Goal: Information Seeking & Learning: Learn about a topic

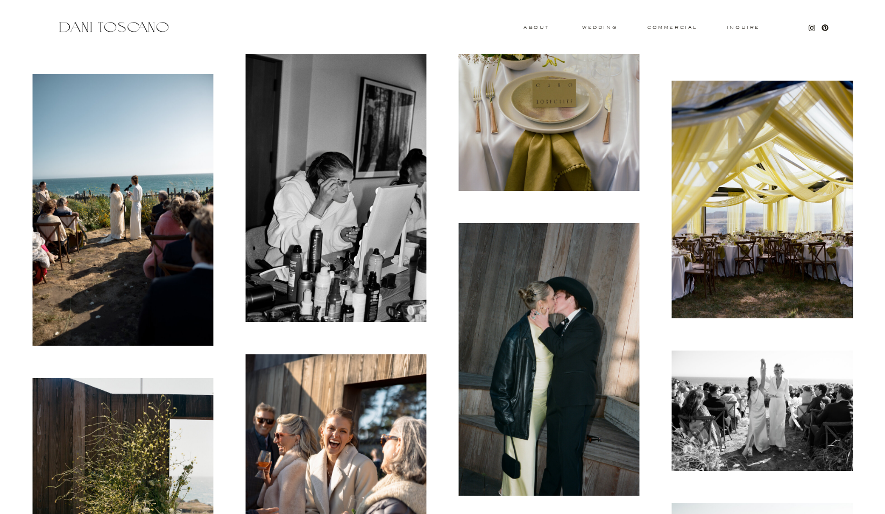
scroll to position [10592, 0]
click at [745, 372] on img at bounding box center [762, 411] width 181 height 121
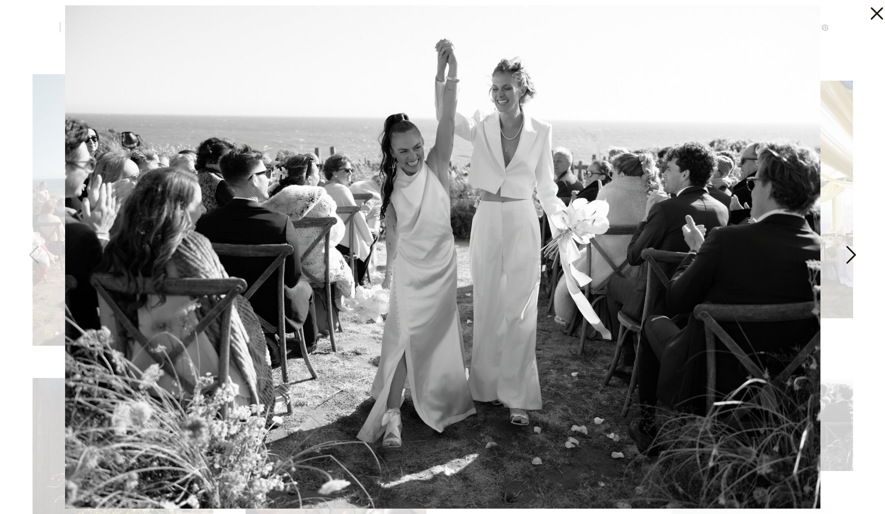
click at [853, 254] on icon at bounding box center [850, 258] width 27 height 32
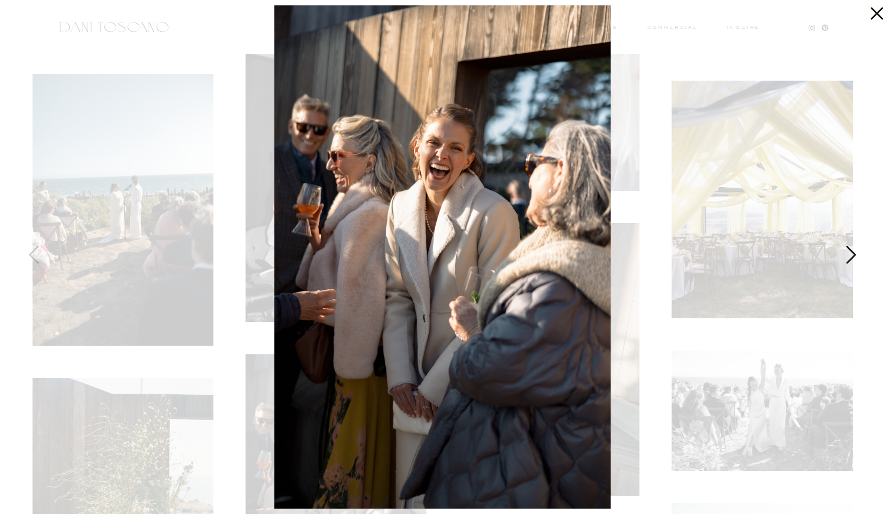
click at [853, 254] on icon at bounding box center [850, 258] width 27 height 32
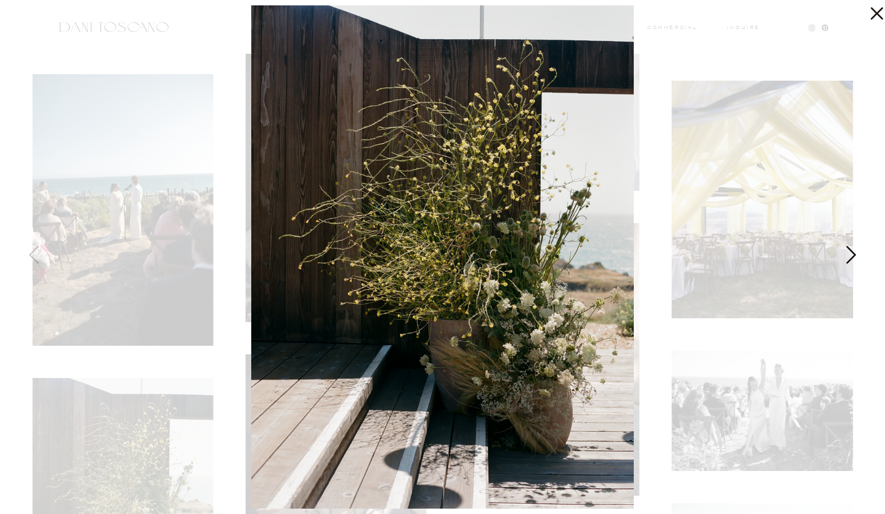
click at [853, 254] on icon at bounding box center [850, 258] width 27 height 32
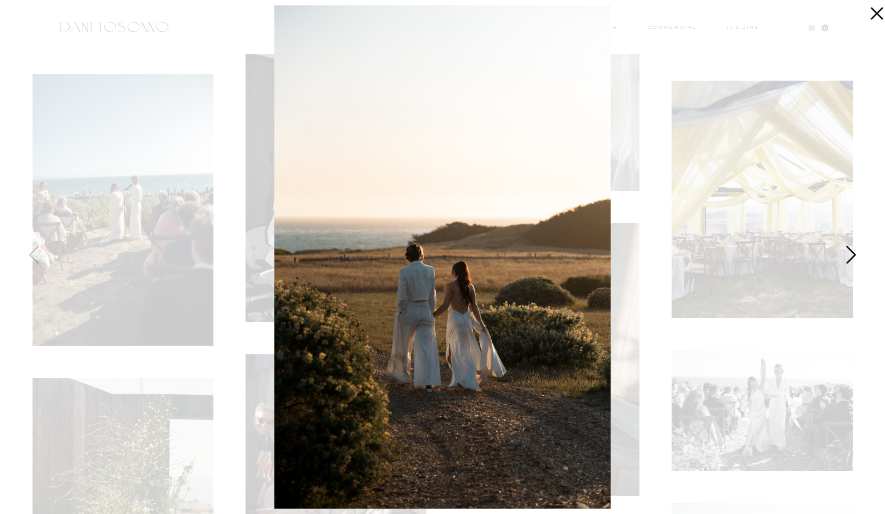
click at [853, 254] on icon at bounding box center [850, 258] width 27 height 32
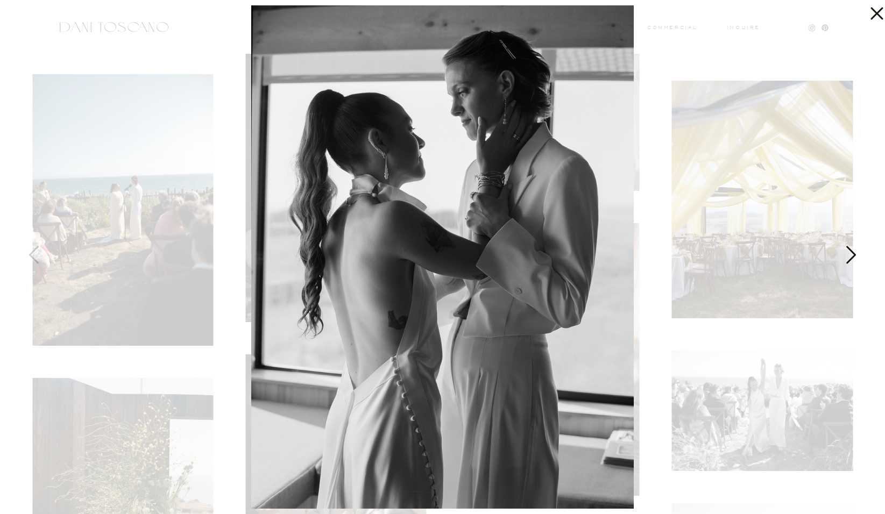
click at [853, 254] on icon at bounding box center [850, 258] width 27 height 32
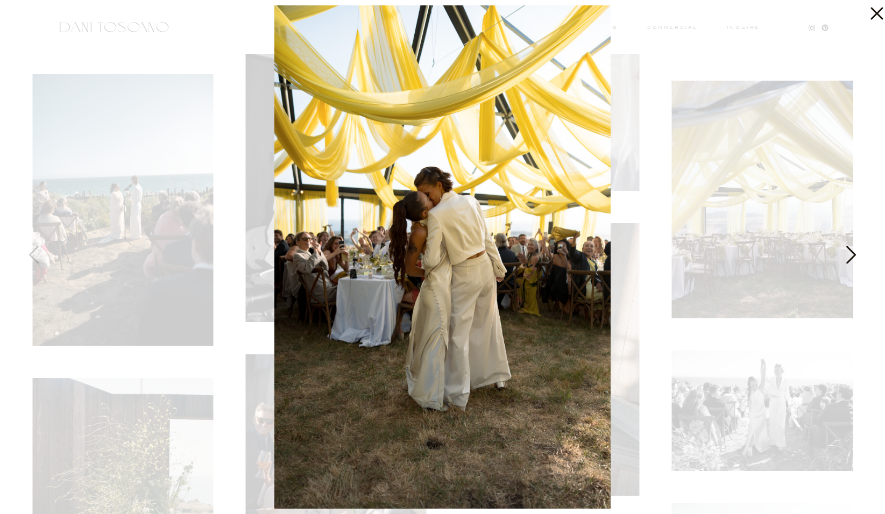
click at [853, 254] on icon at bounding box center [850, 258] width 27 height 32
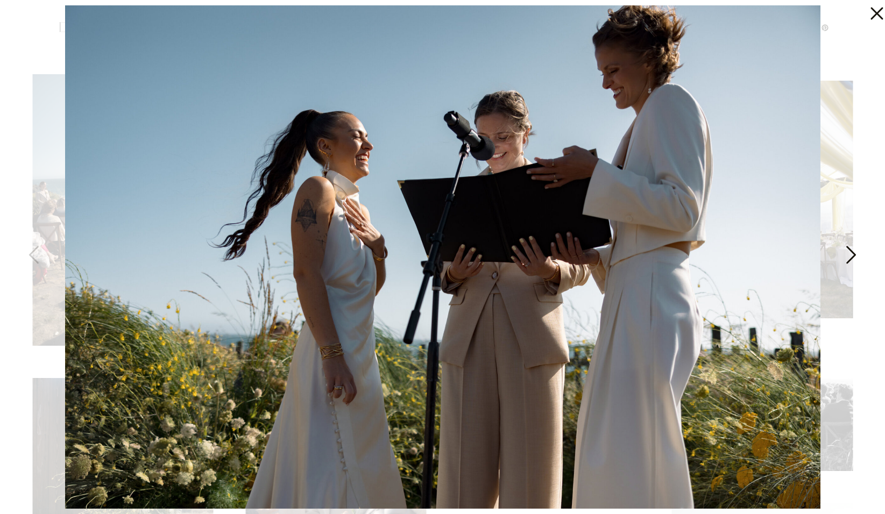
click at [853, 254] on icon at bounding box center [850, 258] width 27 height 32
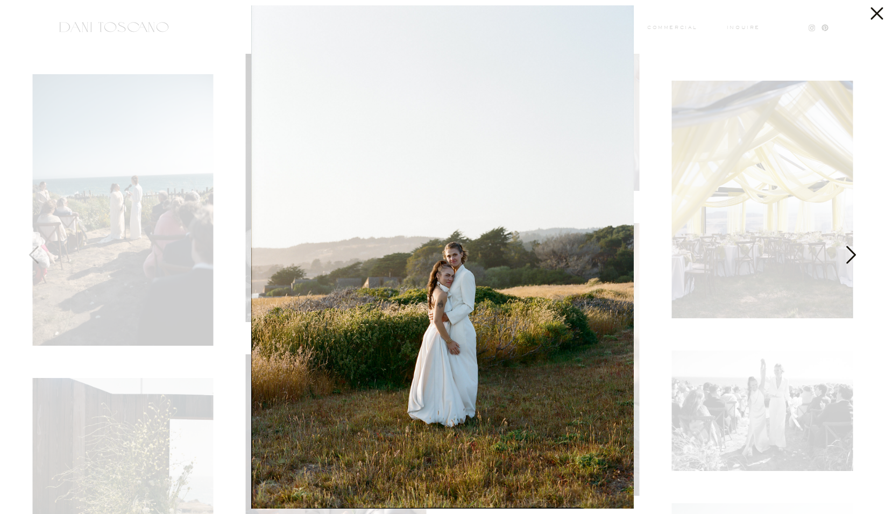
click at [853, 254] on icon at bounding box center [850, 258] width 27 height 32
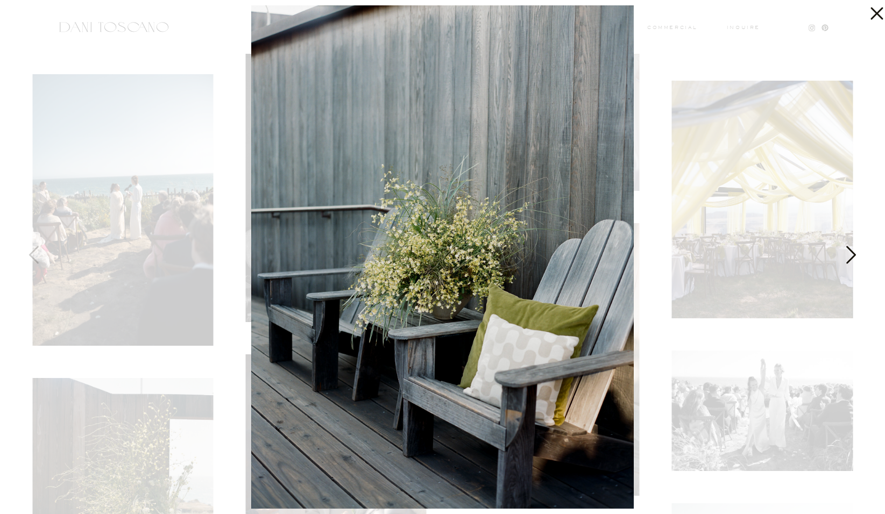
click at [853, 254] on icon at bounding box center [850, 258] width 27 height 32
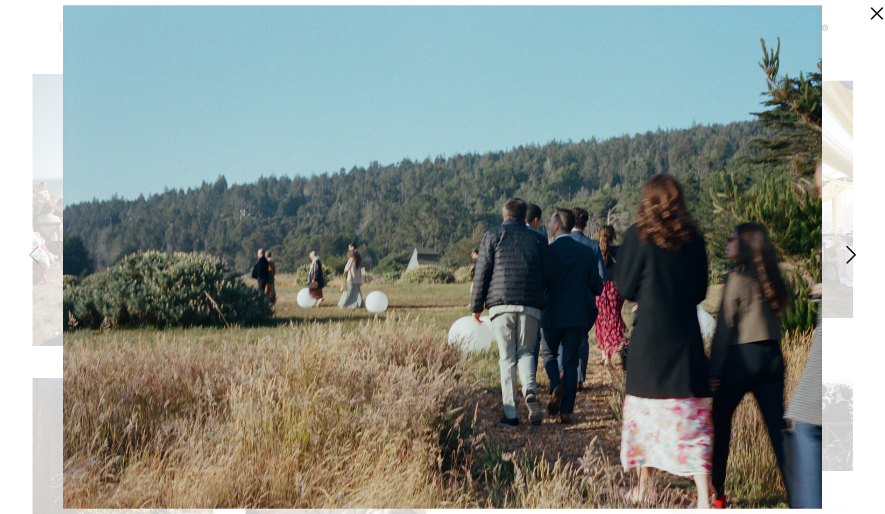
click at [853, 254] on icon at bounding box center [850, 258] width 27 height 32
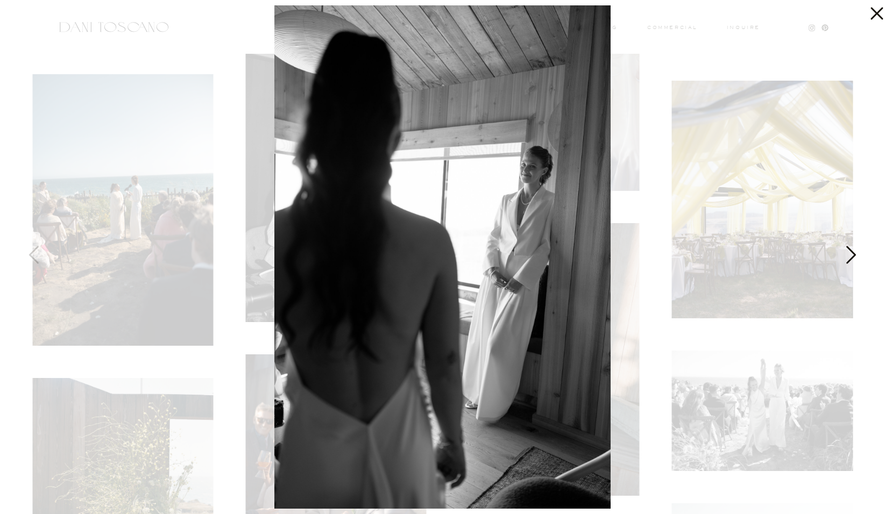
click at [853, 254] on icon at bounding box center [850, 258] width 27 height 32
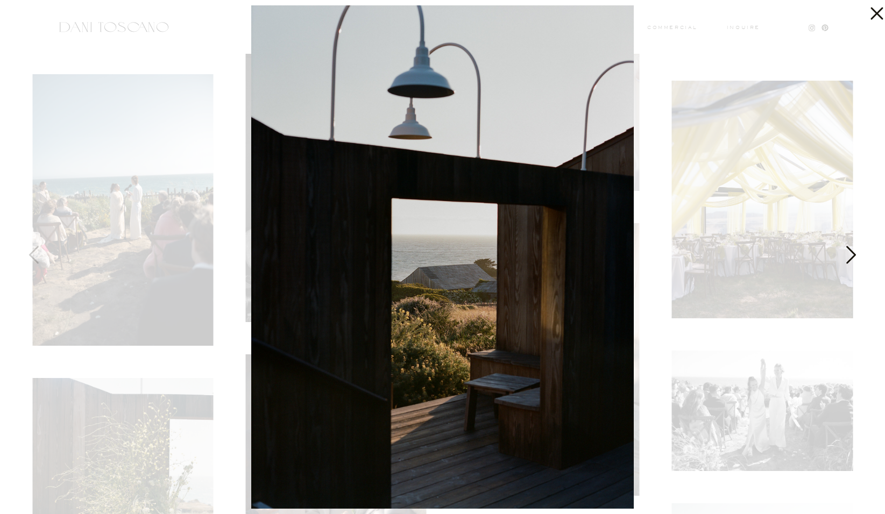
click at [853, 254] on icon at bounding box center [850, 258] width 27 height 32
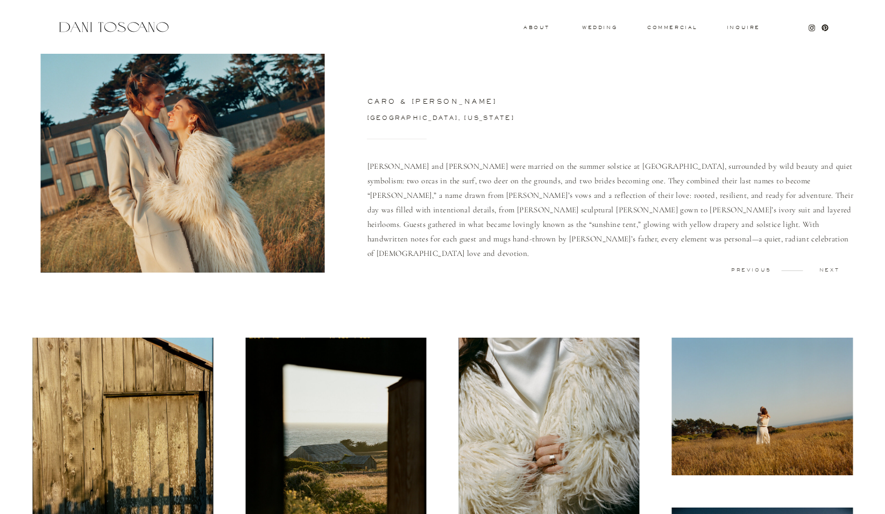
scroll to position [46, 0]
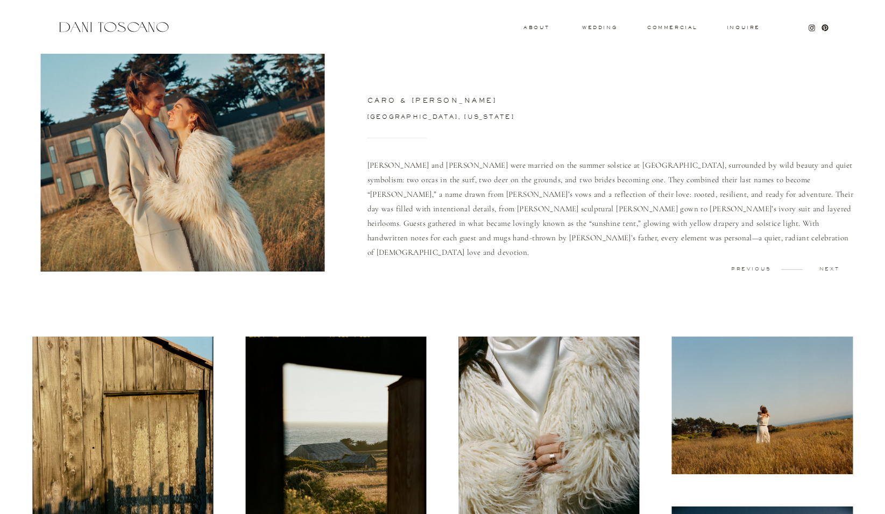
click at [825, 265] on p "Caro and Teresa were married on the summer solstice at Sea Ranch Lodge, surroun…" at bounding box center [611, 215] width 489 height 114
click at [825, 269] on p "next" at bounding box center [829, 269] width 53 height 5
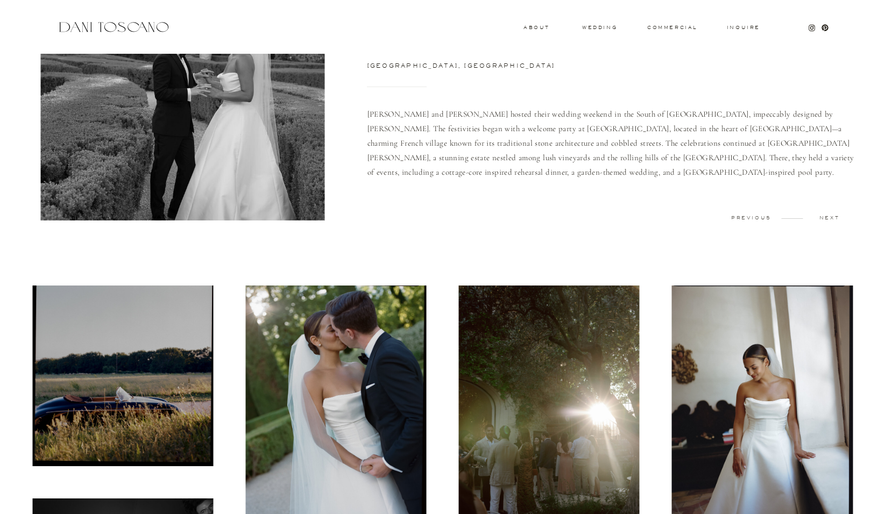
scroll to position [94, 0]
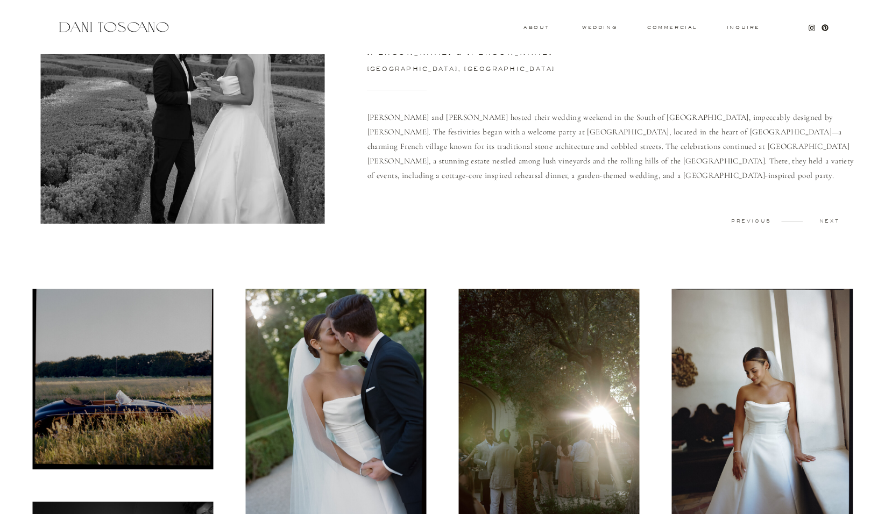
click at [831, 220] on p "next" at bounding box center [829, 221] width 53 height 5
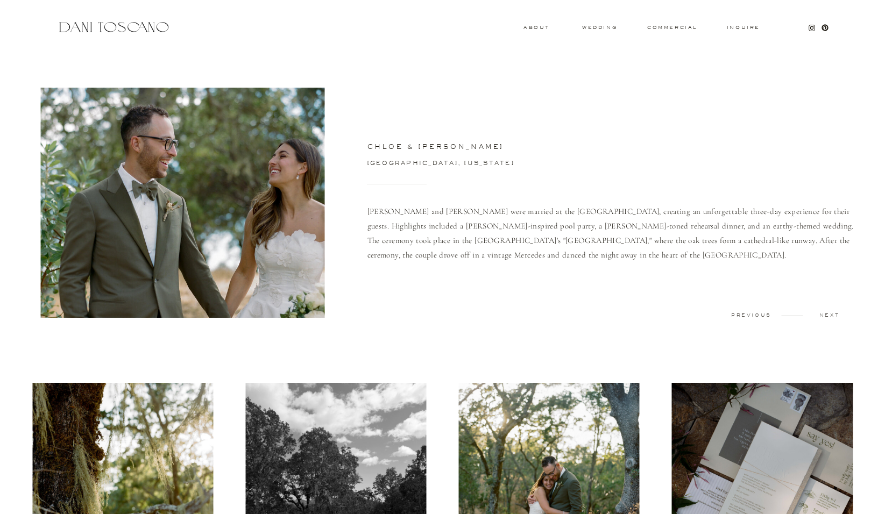
click at [828, 316] on p "next" at bounding box center [829, 315] width 53 height 5
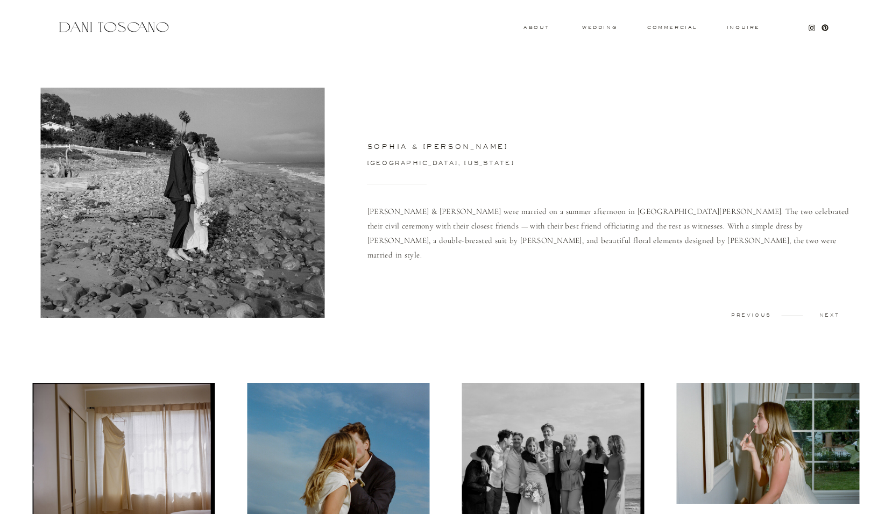
click at [823, 315] on p "next" at bounding box center [829, 315] width 53 height 5
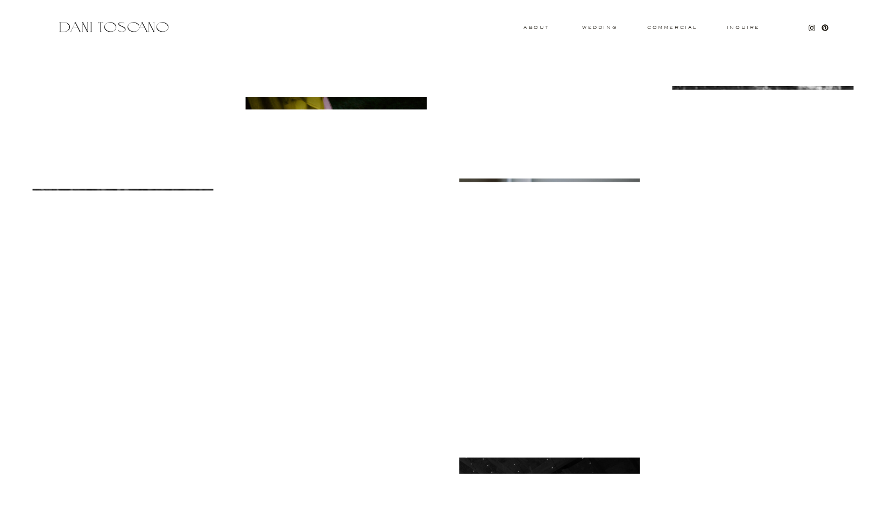
scroll to position [3809, 0]
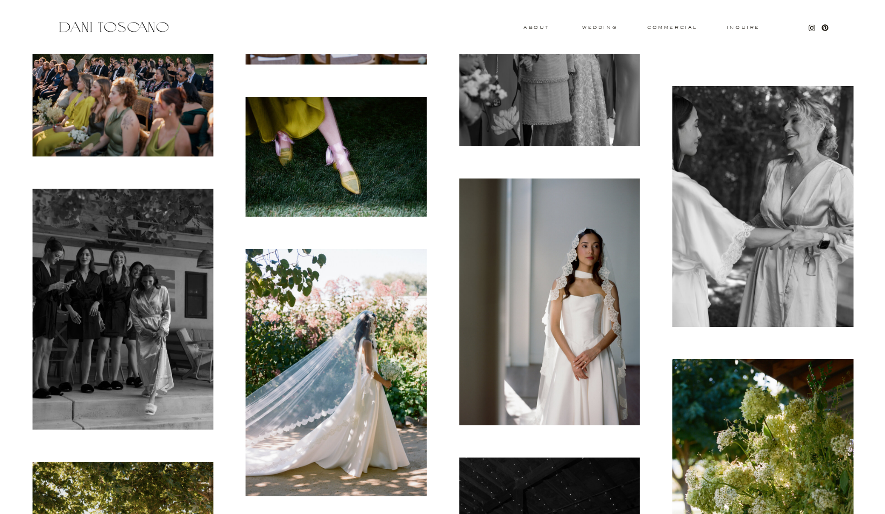
click at [394, 155] on img at bounding box center [336, 157] width 181 height 120
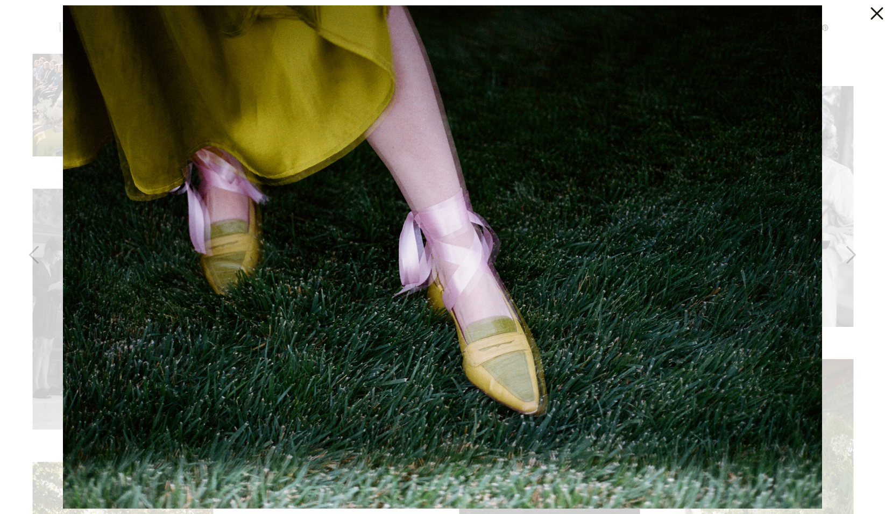
click at [871, 17] on icon at bounding box center [875, 11] width 22 height 22
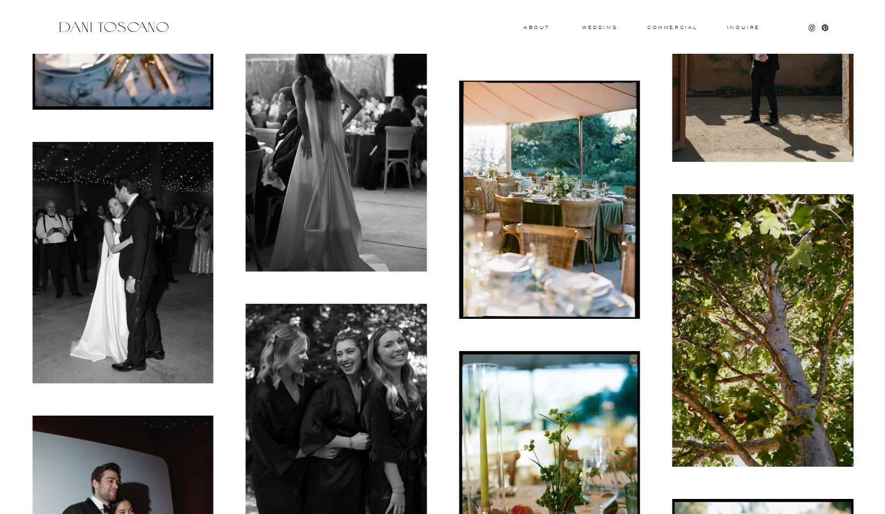
scroll to position [9398, 0]
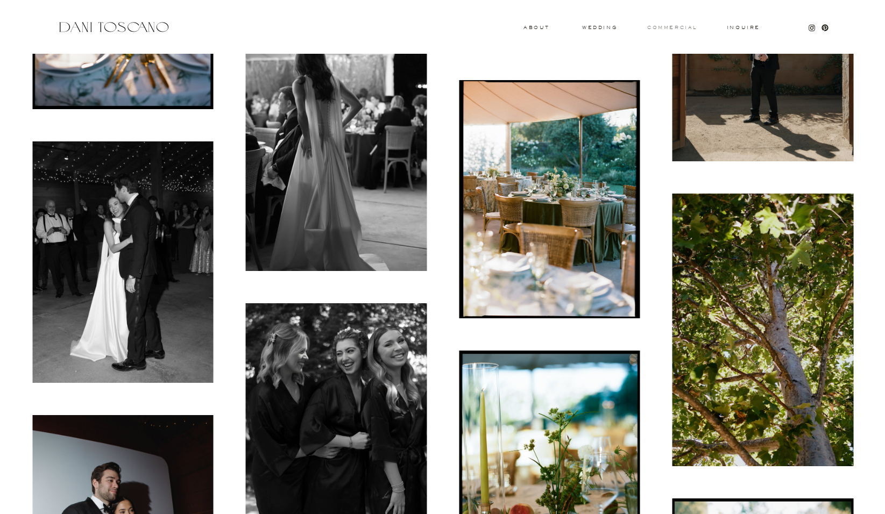
click at [683, 29] on h3 "commercial" at bounding box center [671, 27] width 49 height 4
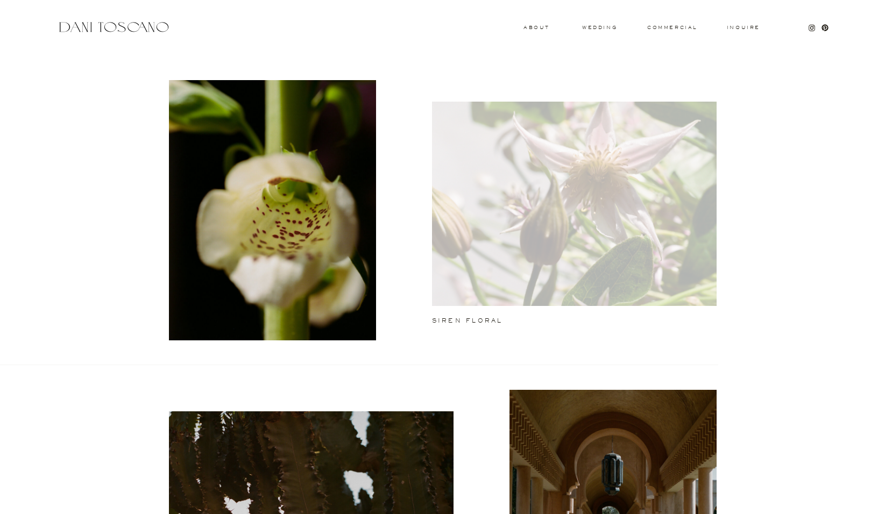
click at [584, 189] on div at bounding box center [574, 204] width 285 height 204
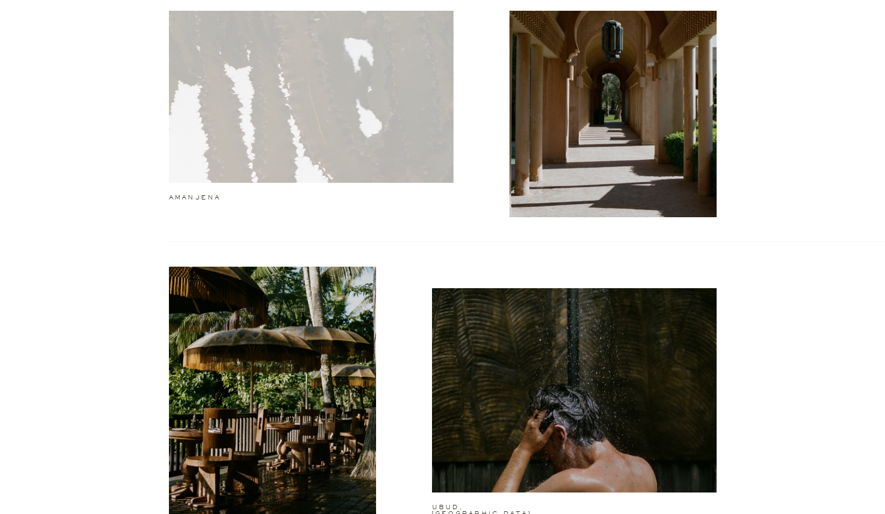
scroll to position [429, 0]
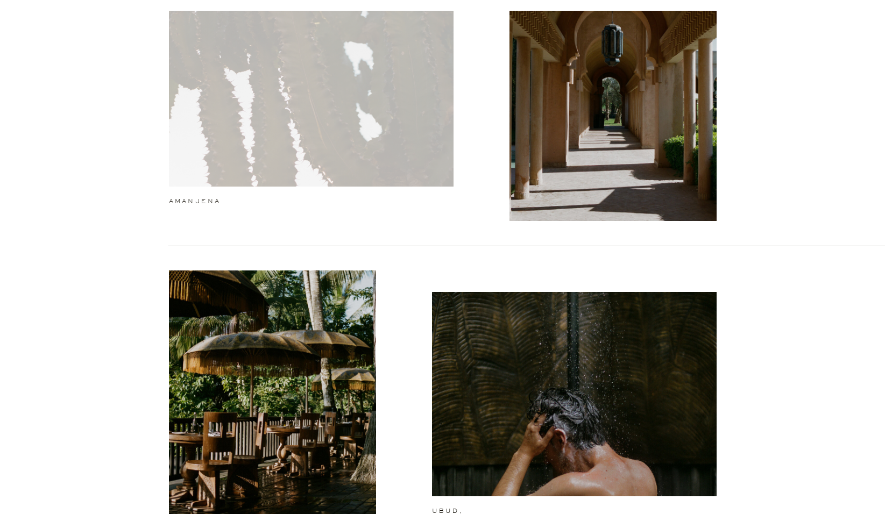
click at [235, 121] on div at bounding box center [311, 84] width 285 height 204
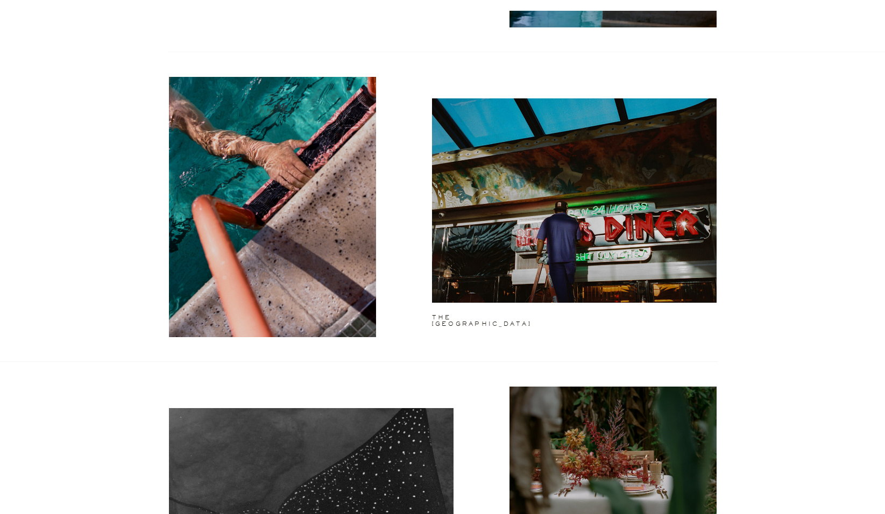
scroll to position [1265, 0]
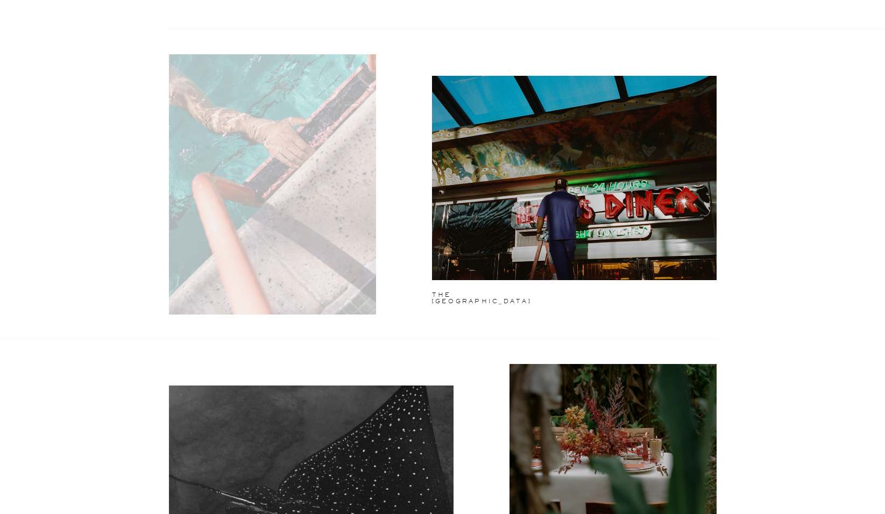
click at [249, 179] on div at bounding box center [272, 184] width 207 height 260
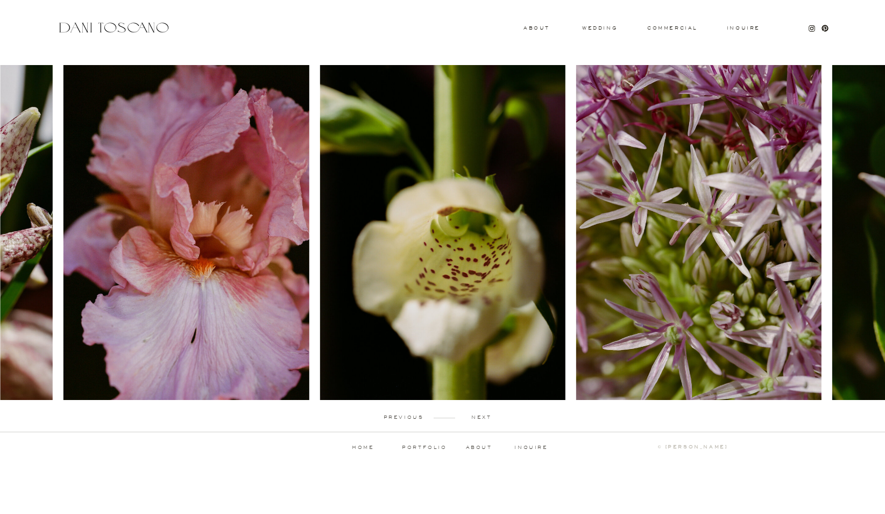
click at [478, 417] on p "next" at bounding box center [481, 417] width 53 height 5
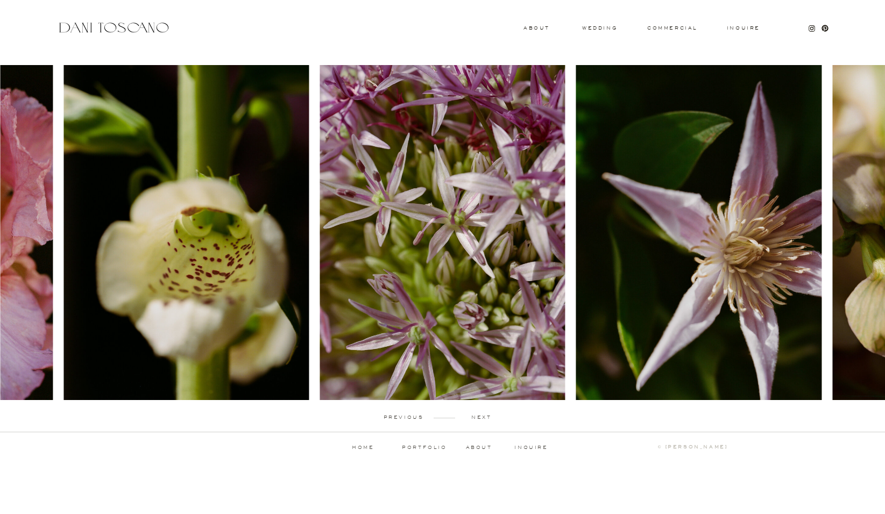
click at [480, 418] on p "next" at bounding box center [481, 417] width 53 height 5
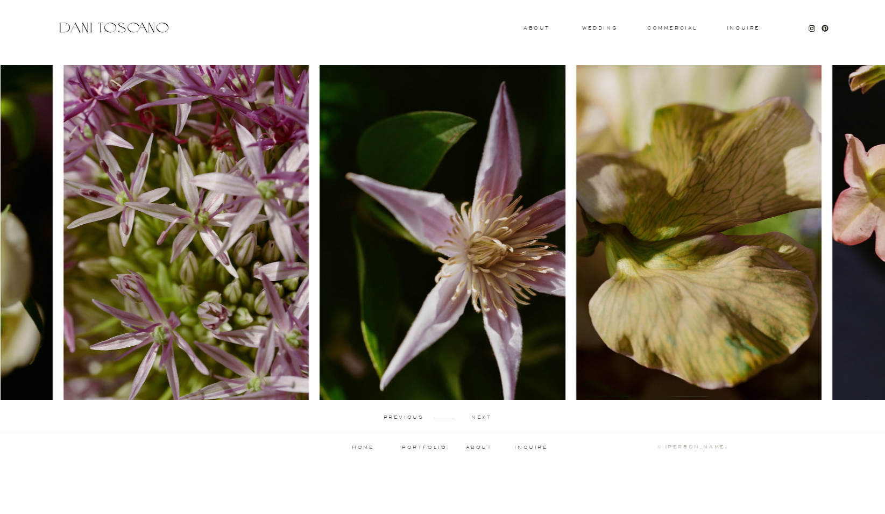
click at [480, 418] on p "next" at bounding box center [481, 417] width 53 height 5
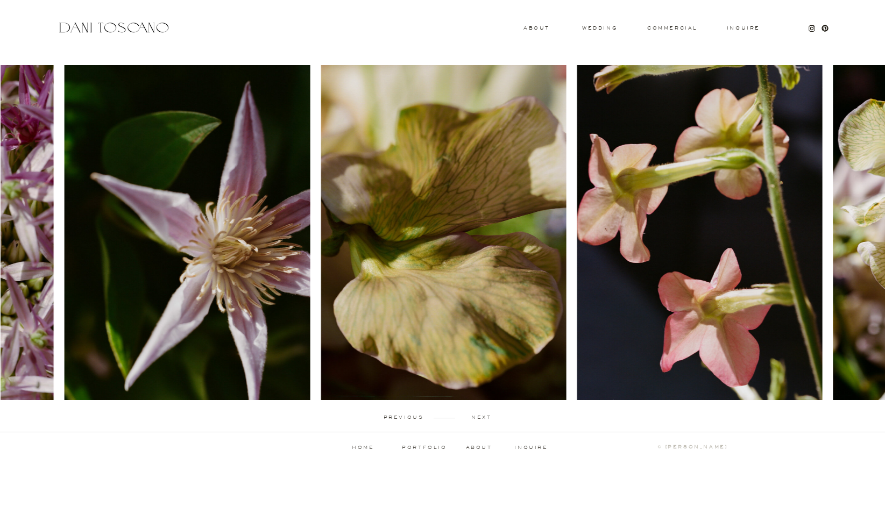
click at [480, 418] on p "next" at bounding box center [481, 417] width 53 height 5
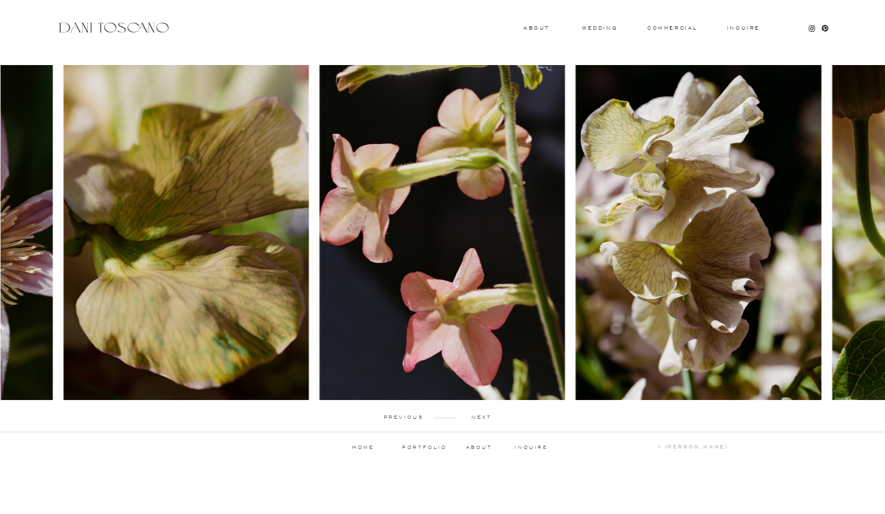
click at [480, 418] on p "next" at bounding box center [481, 417] width 53 height 5
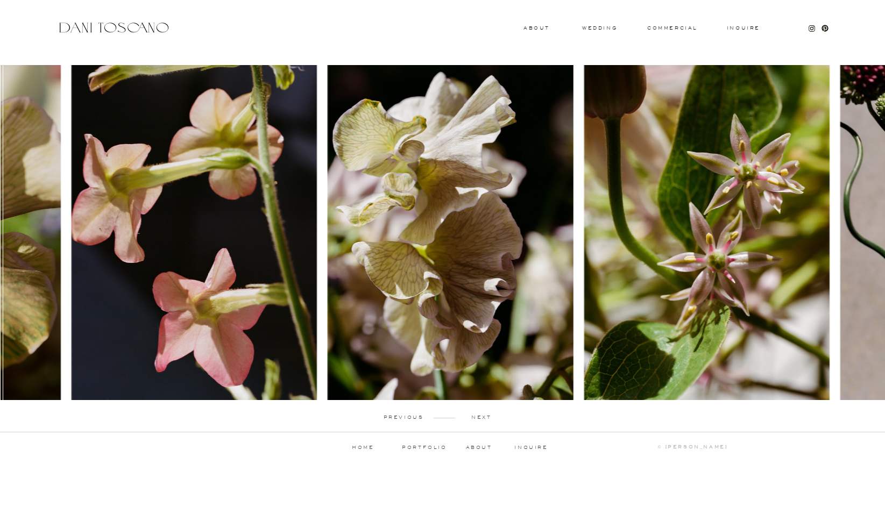
click at [480, 418] on p "next" at bounding box center [481, 417] width 53 height 5
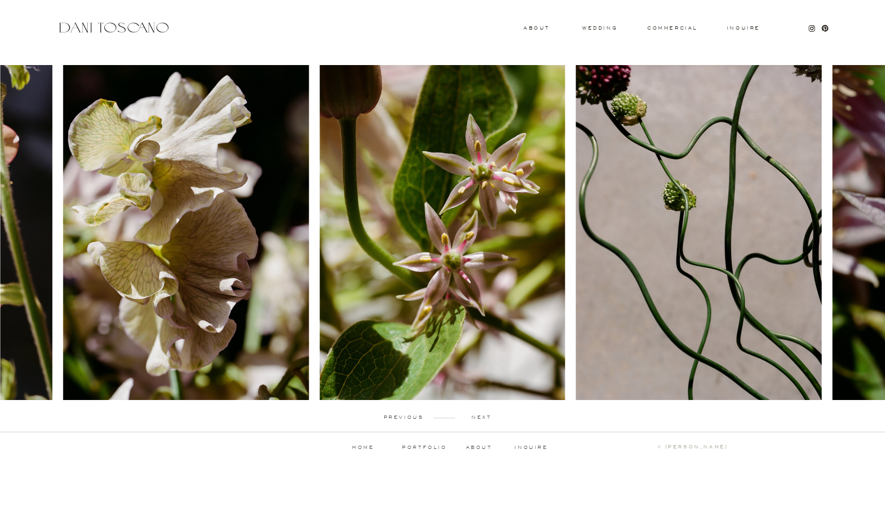
click at [480, 418] on p "next" at bounding box center [481, 417] width 53 height 5
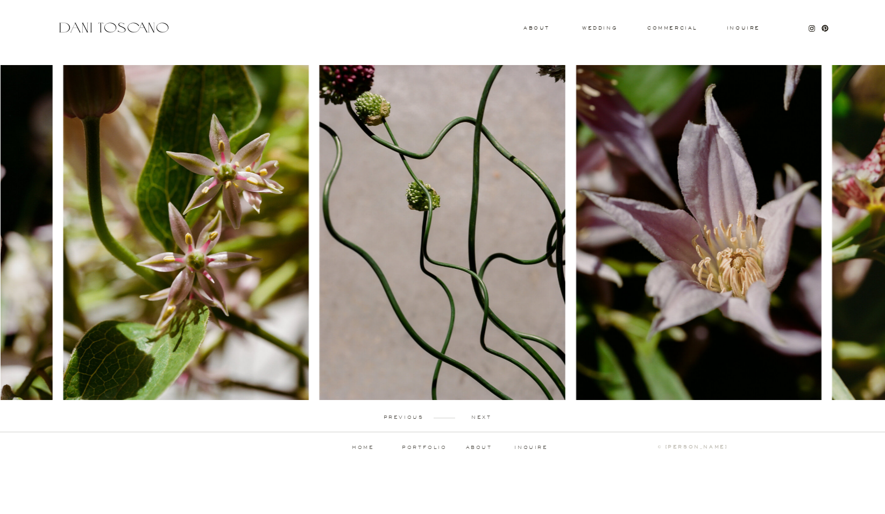
click at [480, 418] on p "next" at bounding box center [481, 417] width 53 height 5
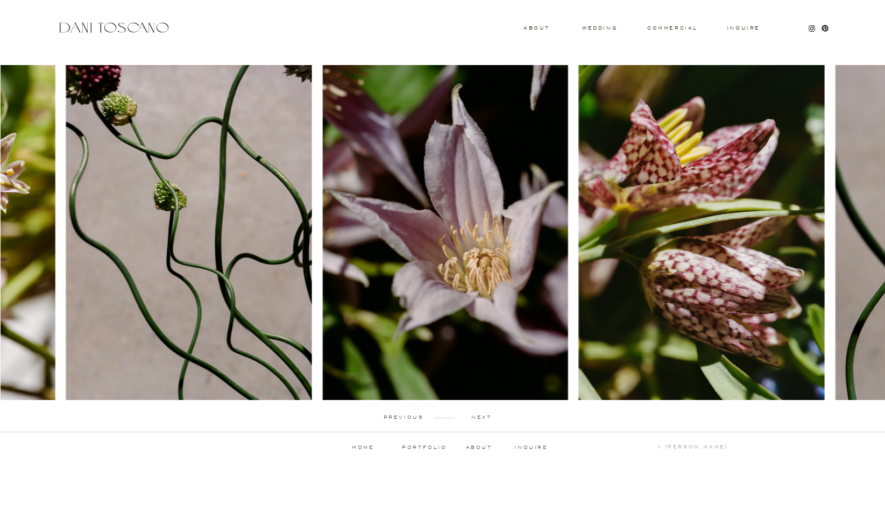
click at [480, 418] on p "next" at bounding box center [481, 417] width 53 height 5
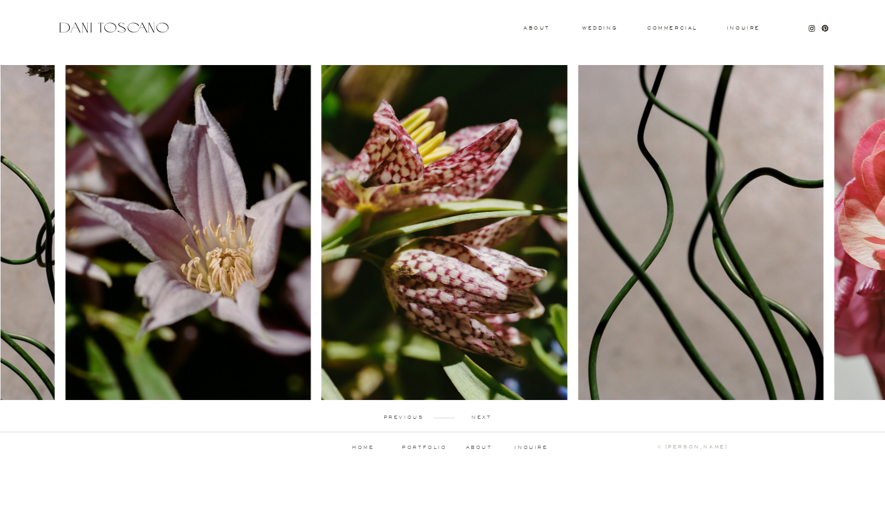
click at [482, 416] on p "next" at bounding box center [481, 417] width 53 height 5
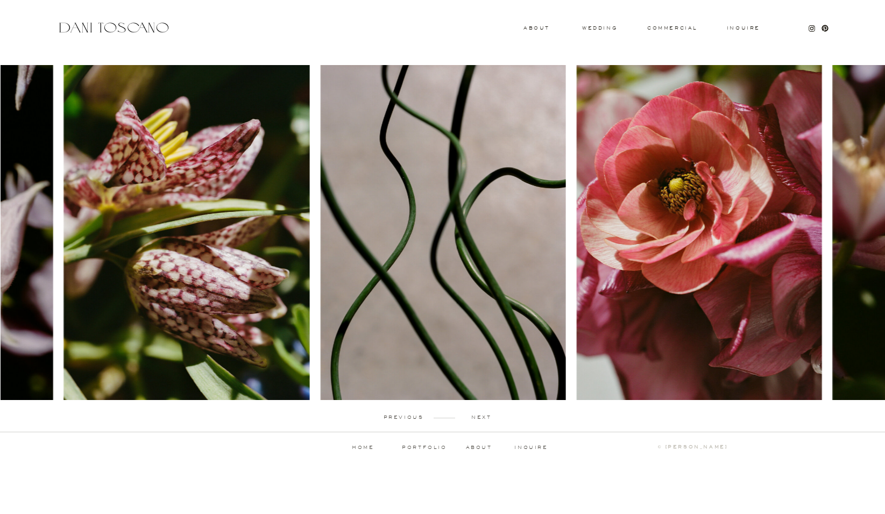
click at [482, 416] on p "next" at bounding box center [481, 417] width 53 height 5
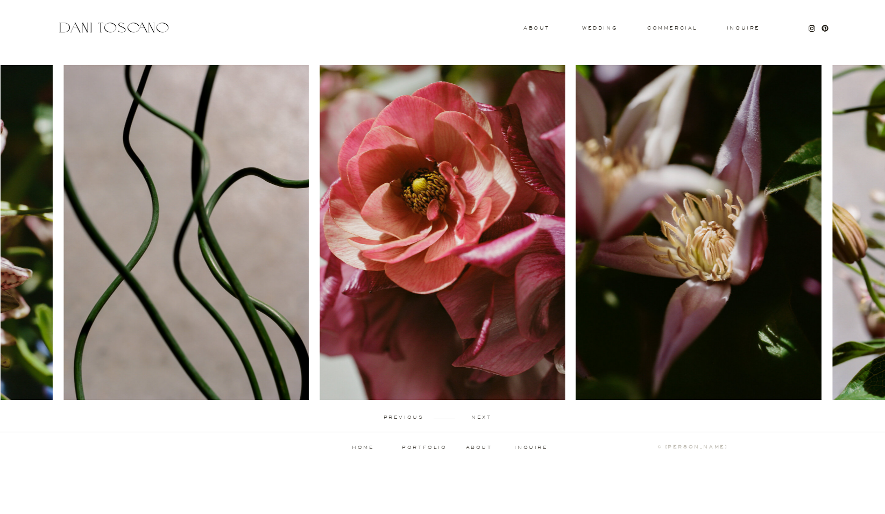
click at [482, 416] on p "next" at bounding box center [481, 417] width 53 height 5
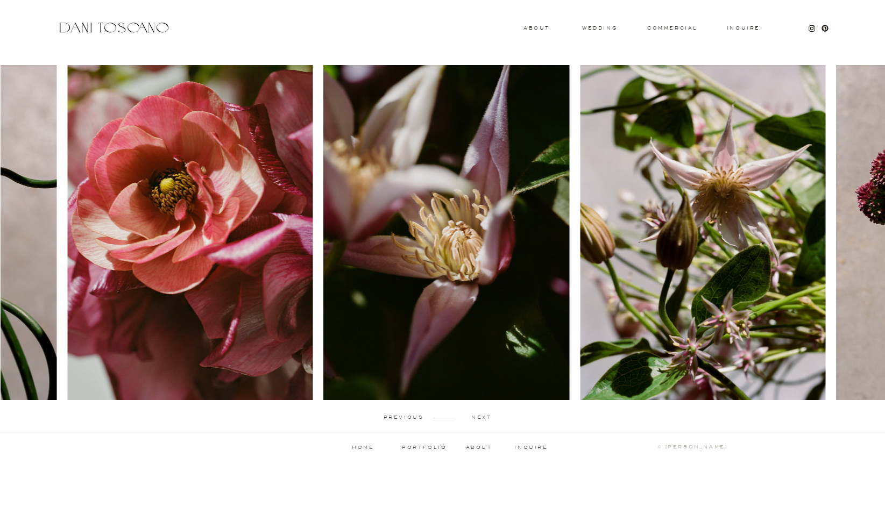
click at [482, 416] on p "next" at bounding box center [481, 417] width 53 height 5
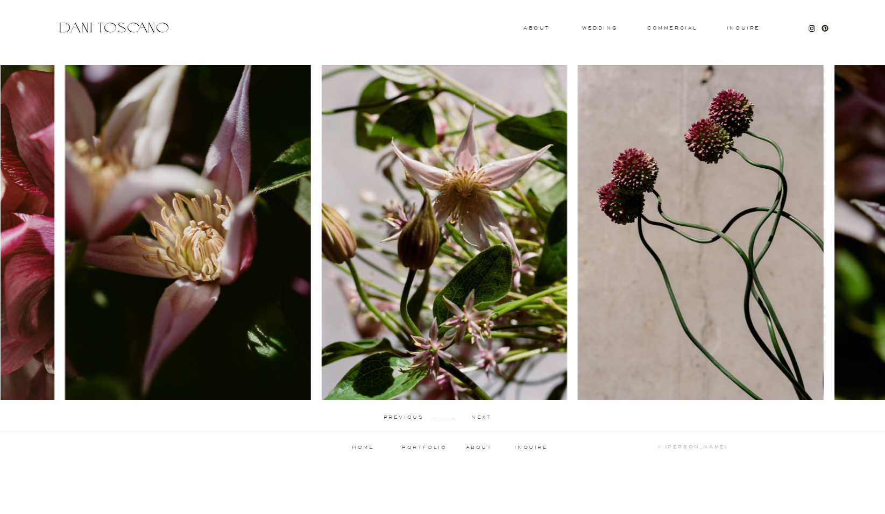
click at [482, 416] on p "next" at bounding box center [481, 417] width 53 height 5
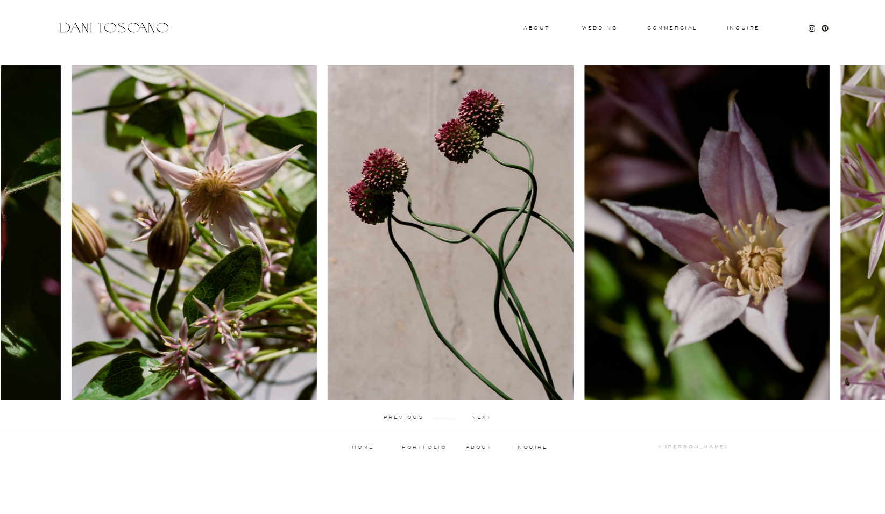
click at [482, 416] on p "next" at bounding box center [481, 417] width 53 height 5
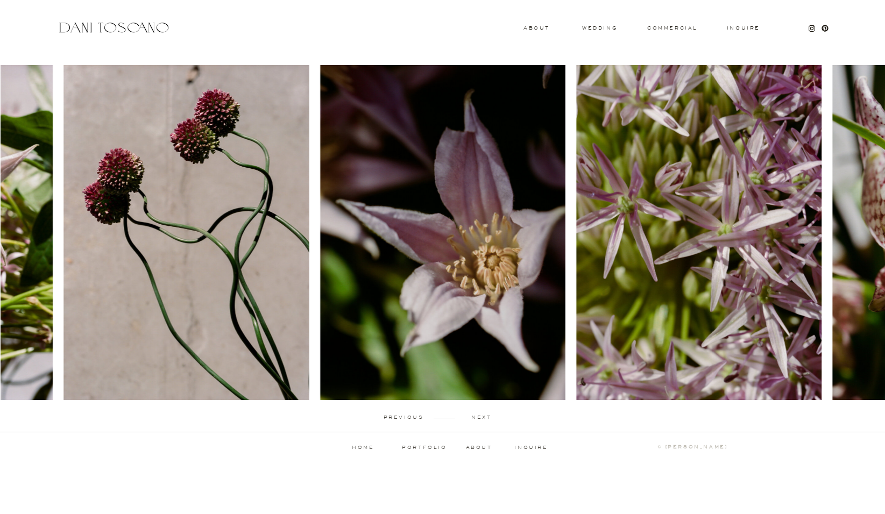
click at [482, 416] on p "next" at bounding box center [481, 417] width 53 height 5
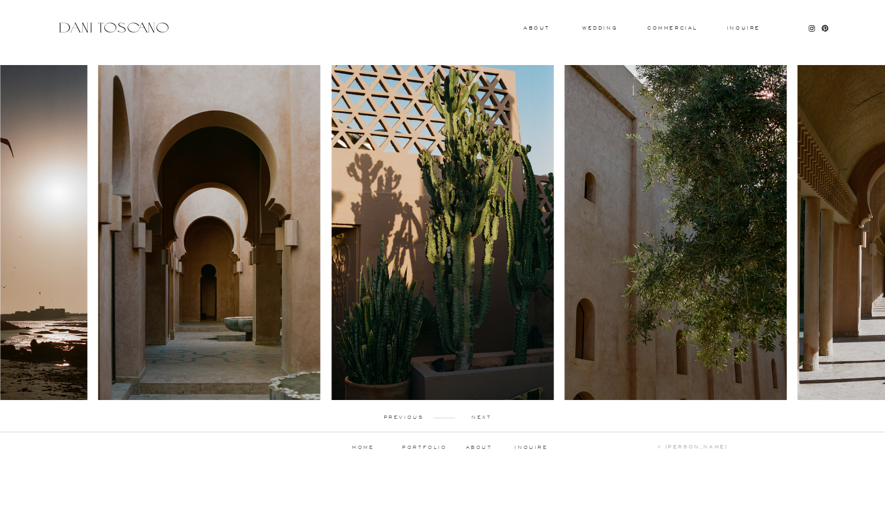
click at [485, 417] on p "next" at bounding box center [481, 417] width 53 height 5
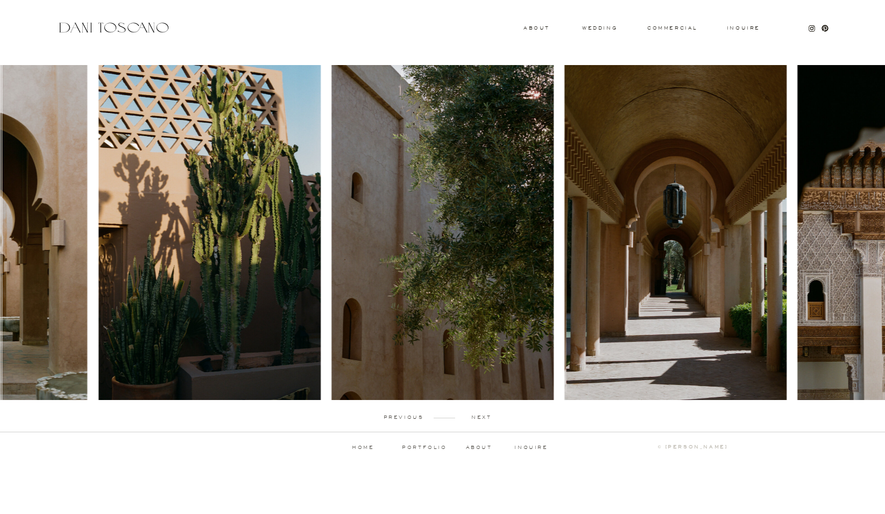
click at [485, 417] on p "next" at bounding box center [481, 417] width 53 height 5
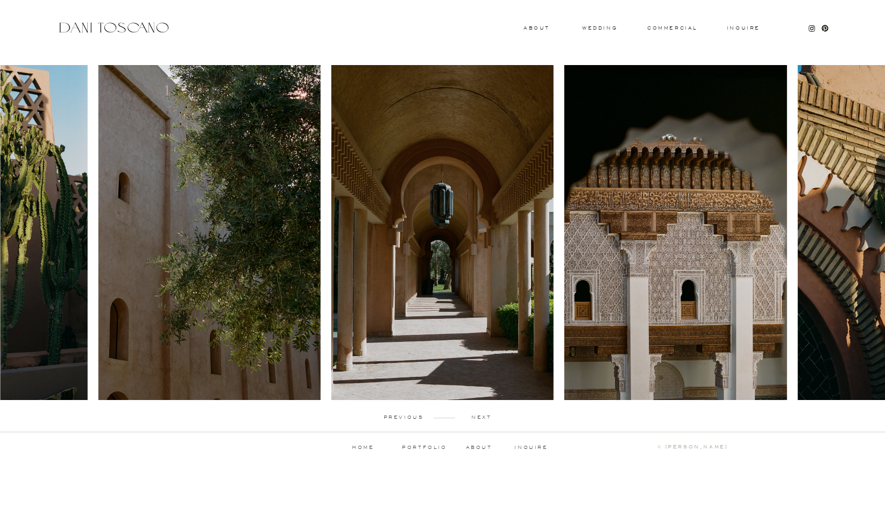
click at [485, 417] on p "next" at bounding box center [481, 417] width 53 height 5
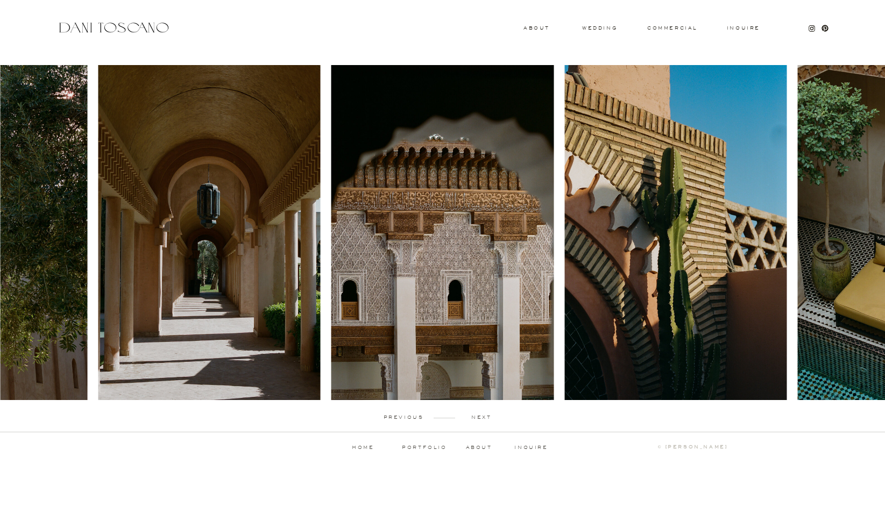
click at [485, 417] on p "next" at bounding box center [481, 417] width 53 height 5
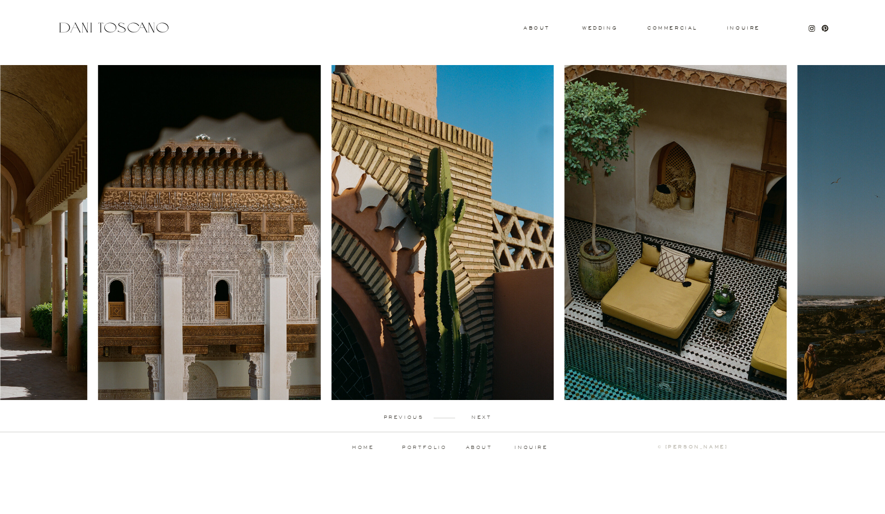
click at [485, 417] on p "next" at bounding box center [481, 417] width 53 height 5
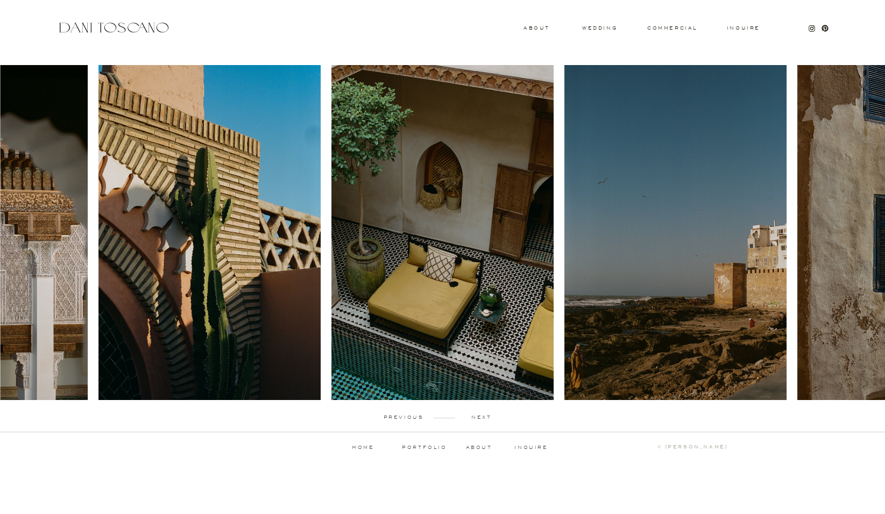
click at [485, 417] on p "next" at bounding box center [481, 417] width 53 height 5
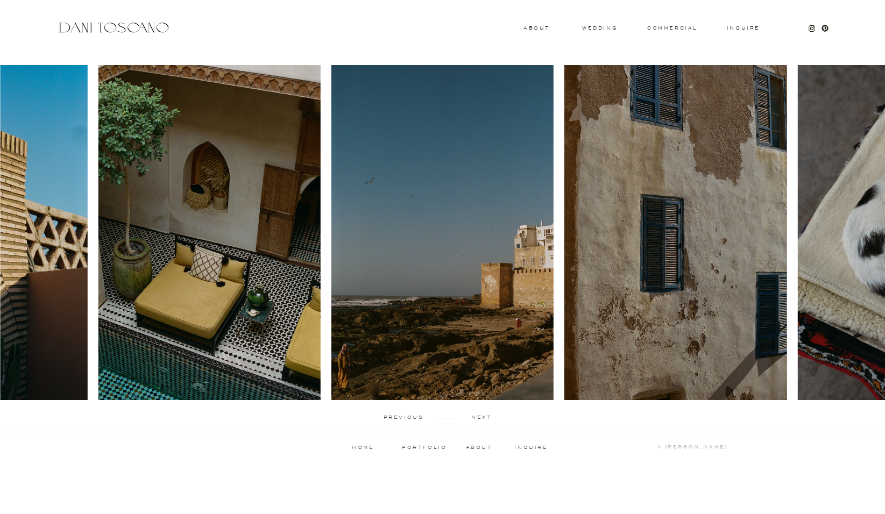
click at [485, 417] on p "next" at bounding box center [481, 417] width 53 height 5
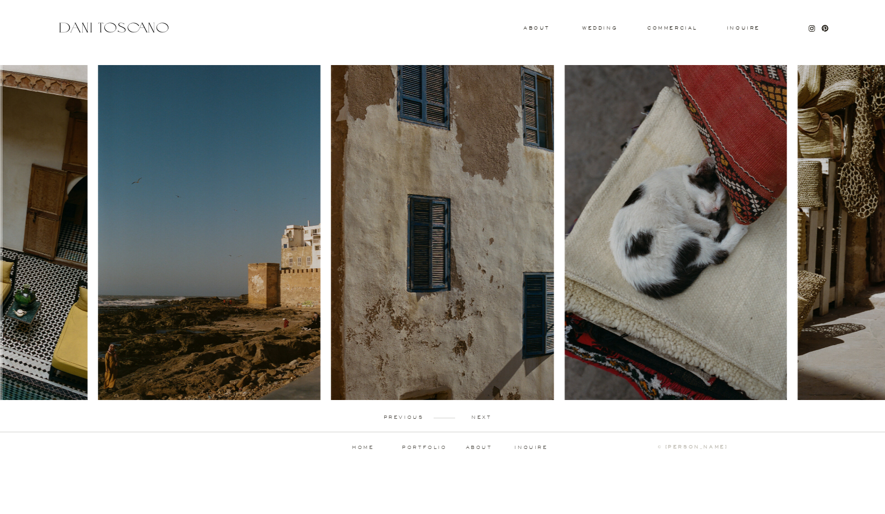
click at [485, 417] on p "next" at bounding box center [481, 417] width 53 height 5
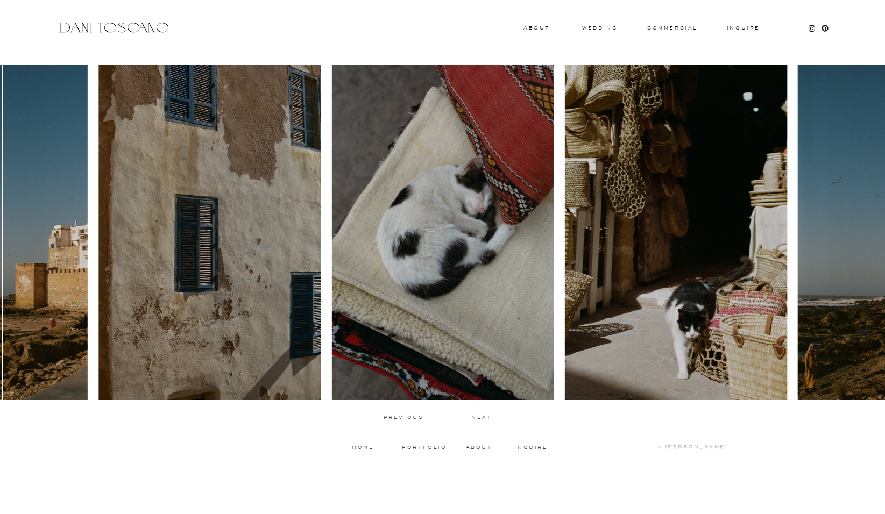
click at [485, 417] on p "next" at bounding box center [481, 417] width 53 height 5
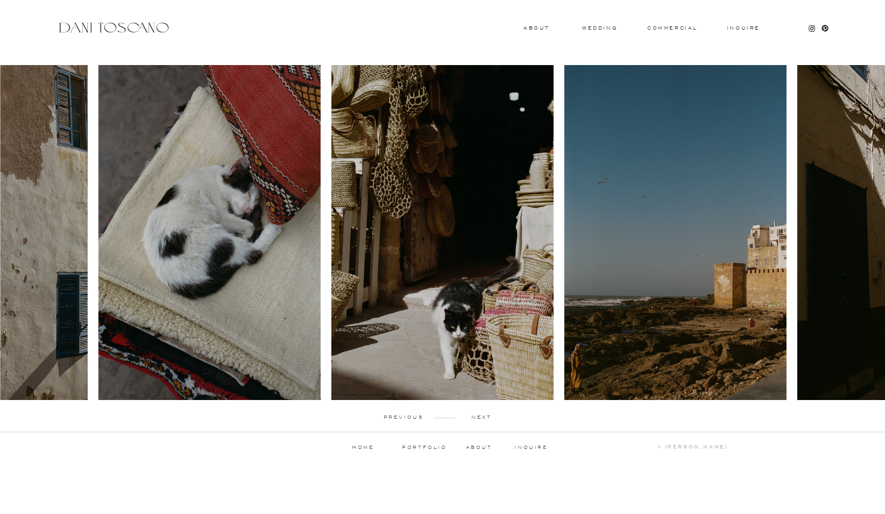
click at [485, 416] on p "next" at bounding box center [481, 417] width 53 height 5
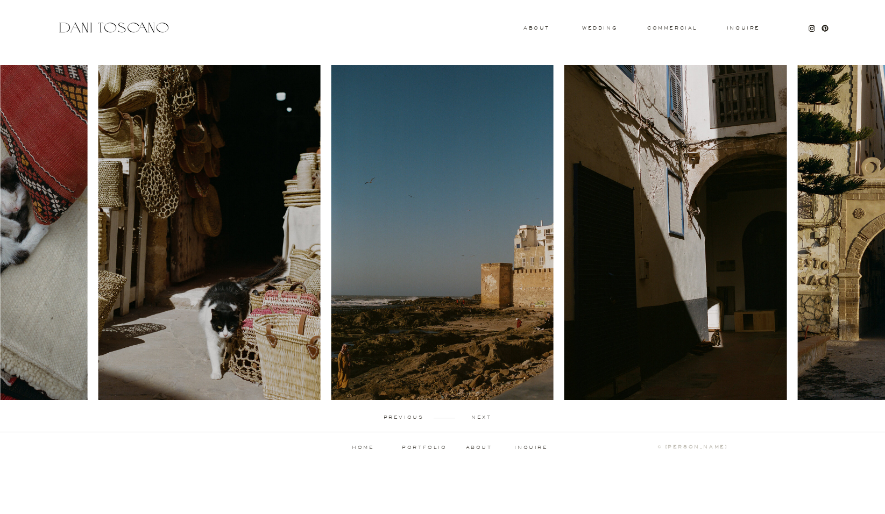
click at [480, 417] on p "next" at bounding box center [481, 417] width 53 height 5
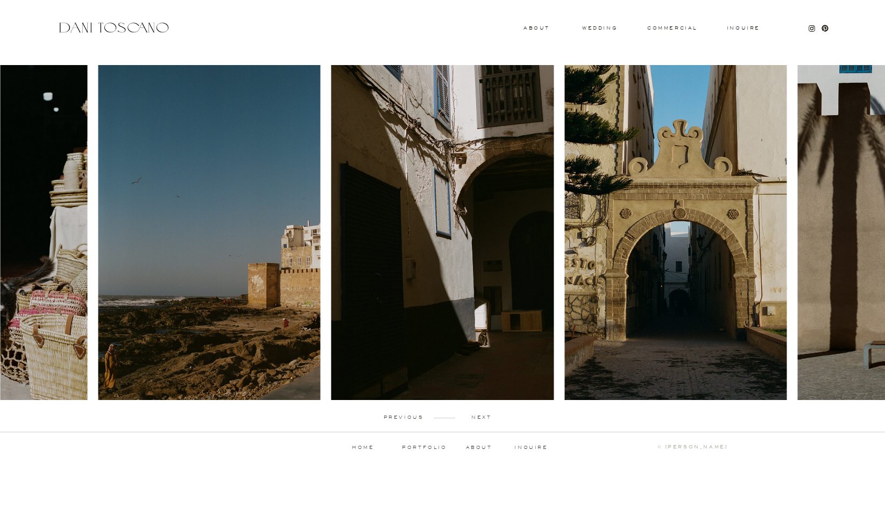
click at [482, 418] on p "next" at bounding box center [481, 417] width 53 height 5
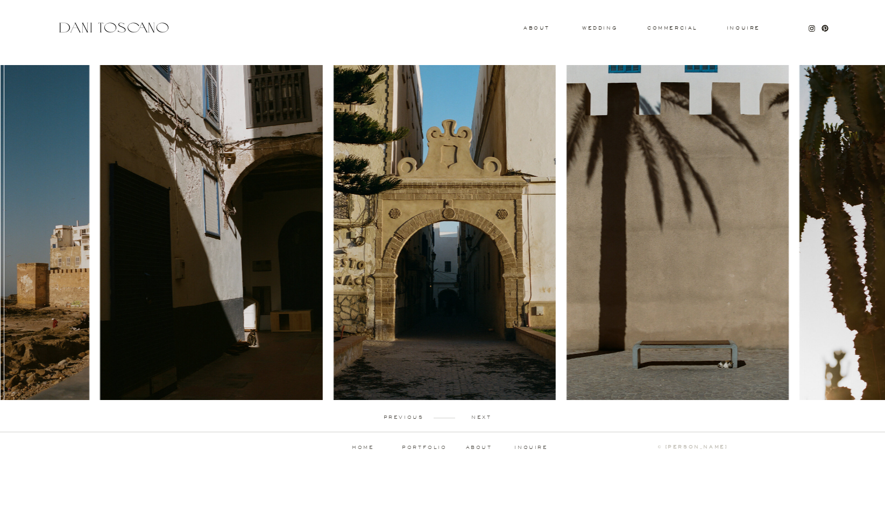
click at [482, 418] on p "next" at bounding box center [481, 417] width 53 height 5
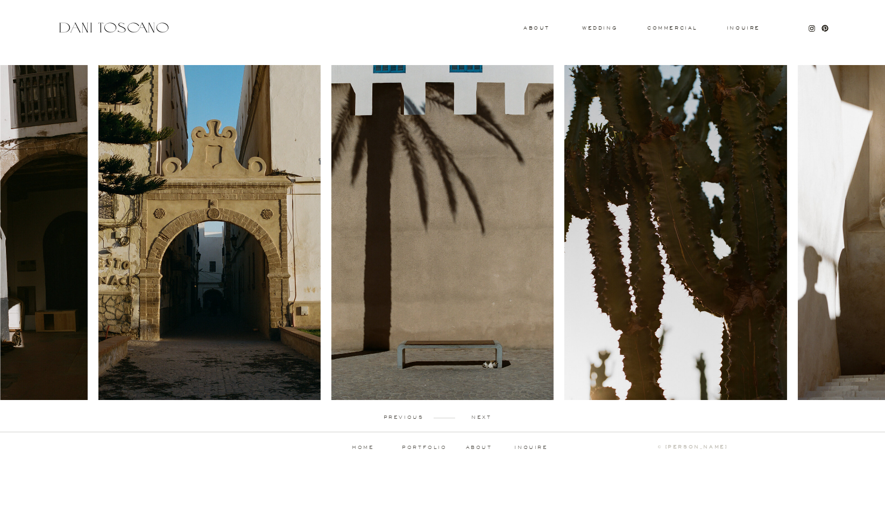
click at [482, 418] on p "next" at bounding box center [481, 417] width 53 height 5
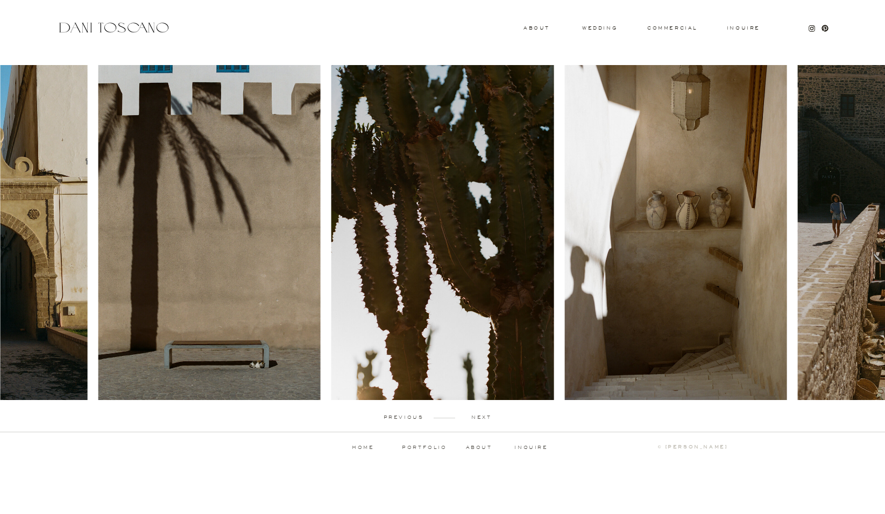
click at [482, 419] on p "next" at bounding box center [481, 417] width 53 height 5
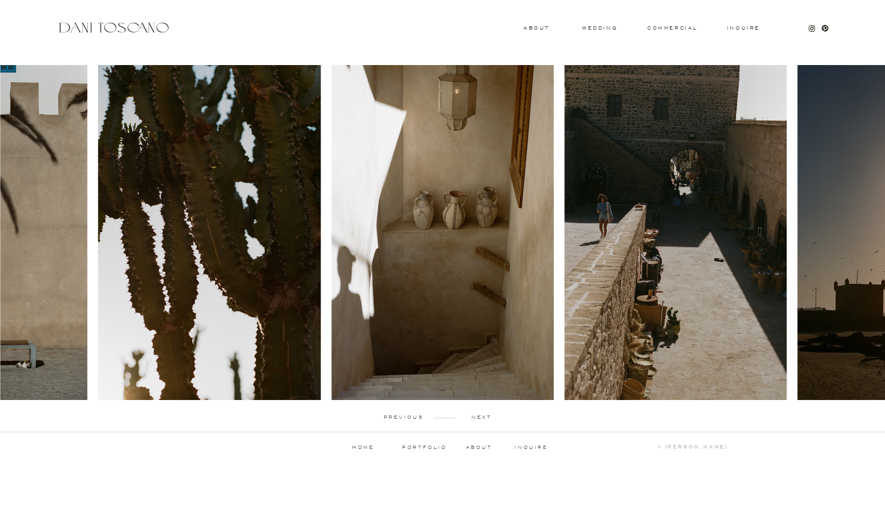
click at [482, 419] on p "next" at bounding box center [481, 417] width 53 height 5
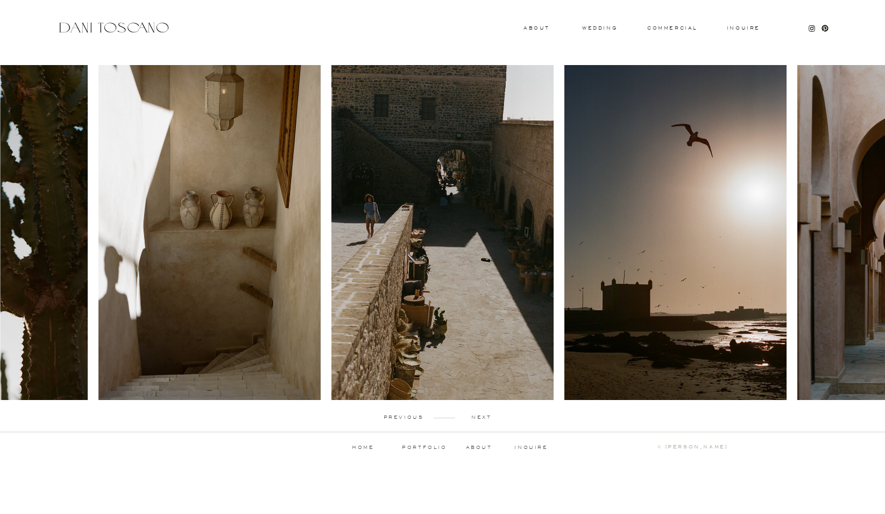
click at [482, 419] on p "next" at bounding box center [481, 417] width 53 height 5
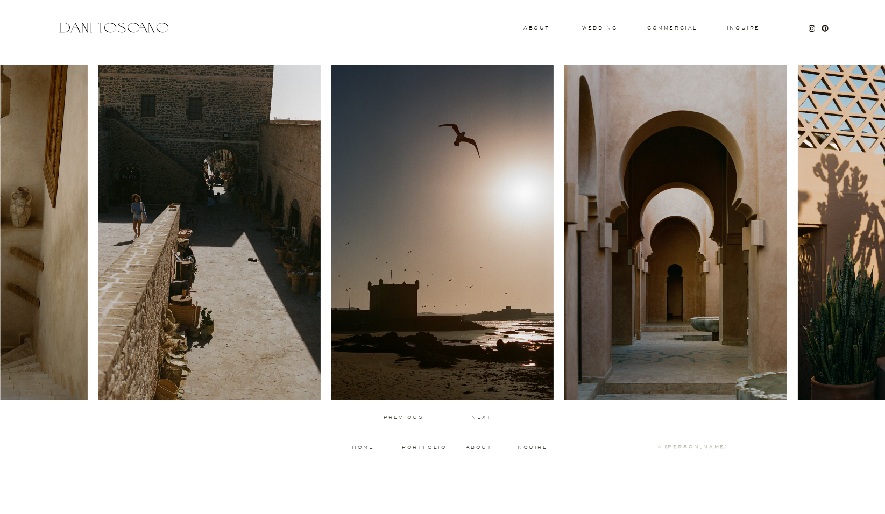
click at [483, 416] on p "next" at bounding box center [481, 417] width 53 height 5
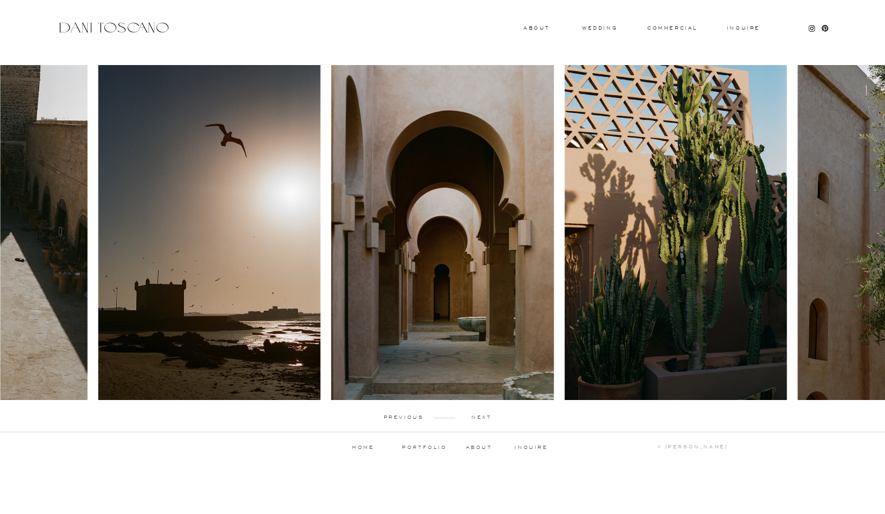
click at [486, 416] on p "next" at bounding box center [481, 417] width 53 height 5
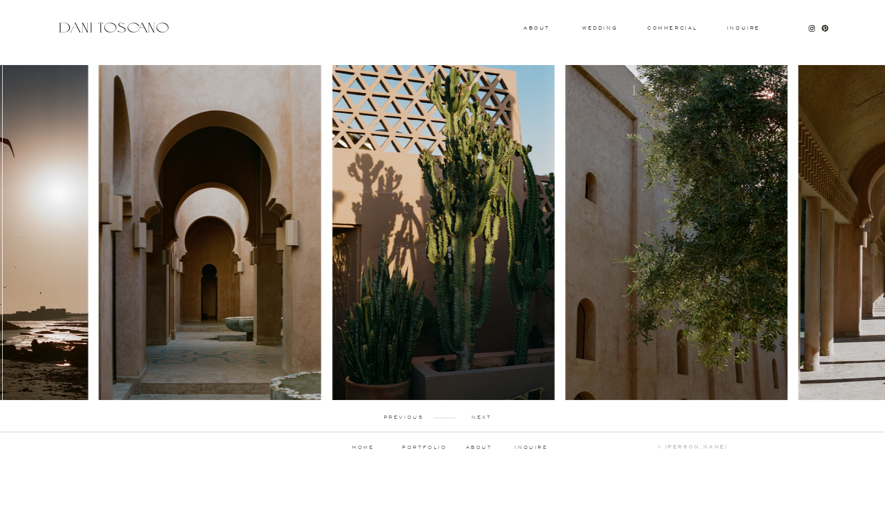
click at [486, 416] on p "next" at bounding box center [481, 417] width 53 height 5
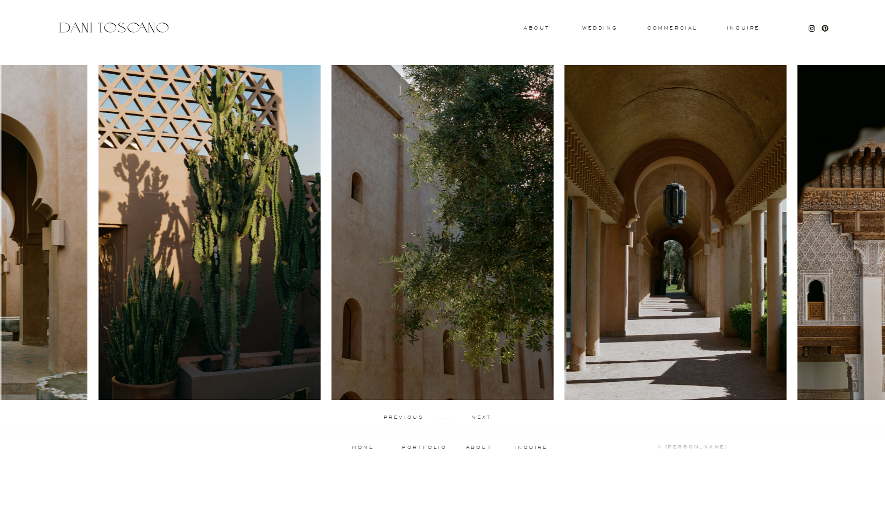
click at [487, 416] on p "next" at bounding box center [481, 417] width 53 height 5
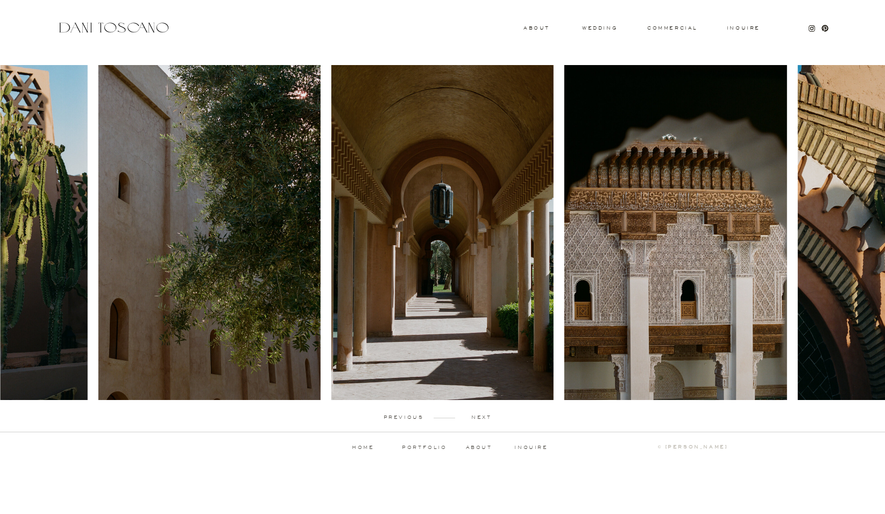
click at [487, 416] on p "next" at bounding box center [481, 417] width 53 height 5
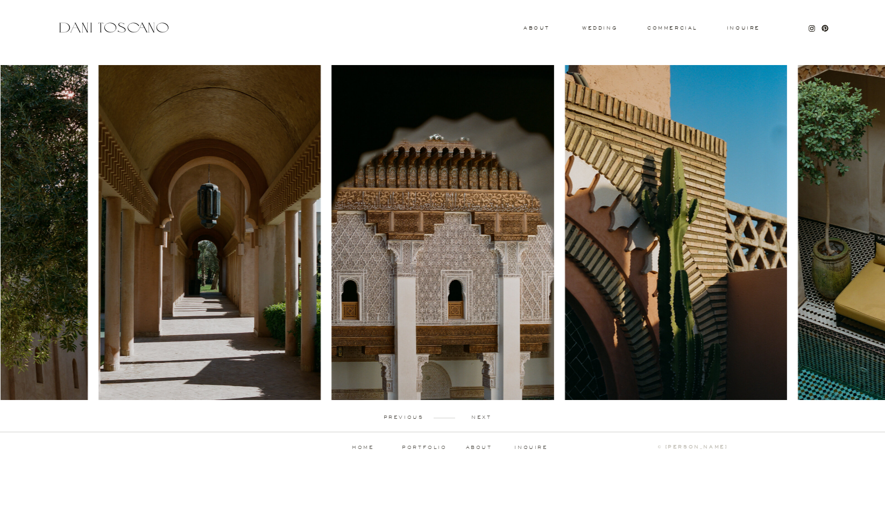
click at [487, 416] on p "next" at bounding box center [481, 417] width 53 height 5
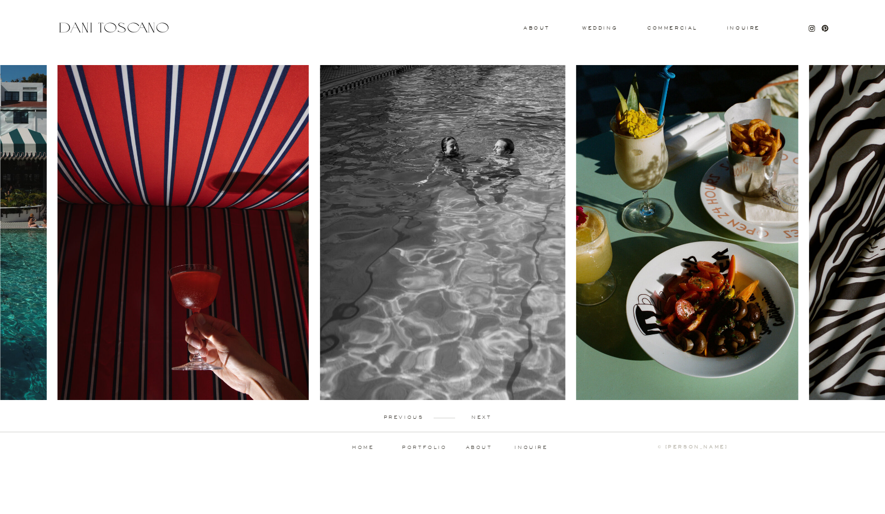
click at [476, 419] on p "next" at bounding box center [481, 417] width 53 height 5
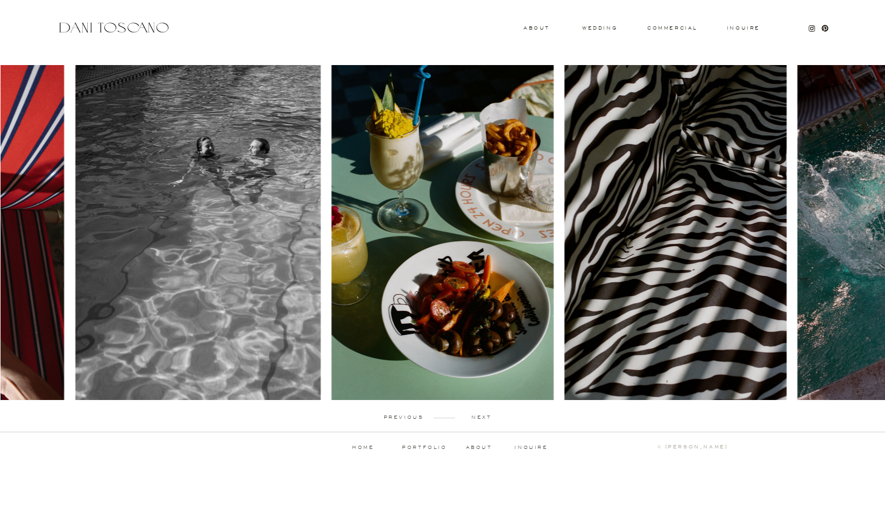
click at [476, 419] on p "next" at bounding box center [481, 417] width 53 height 5
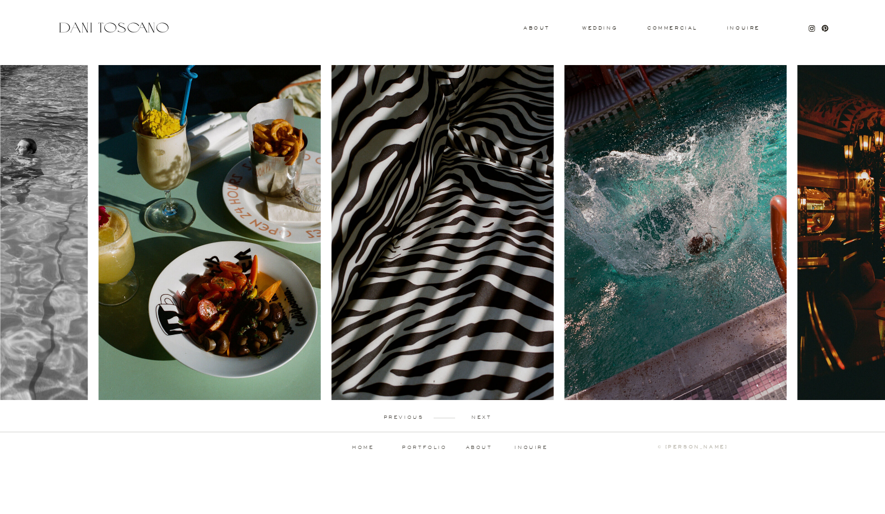
click at [476, 419] on p "next" at bounding box center [481, 417] width 53 height 5
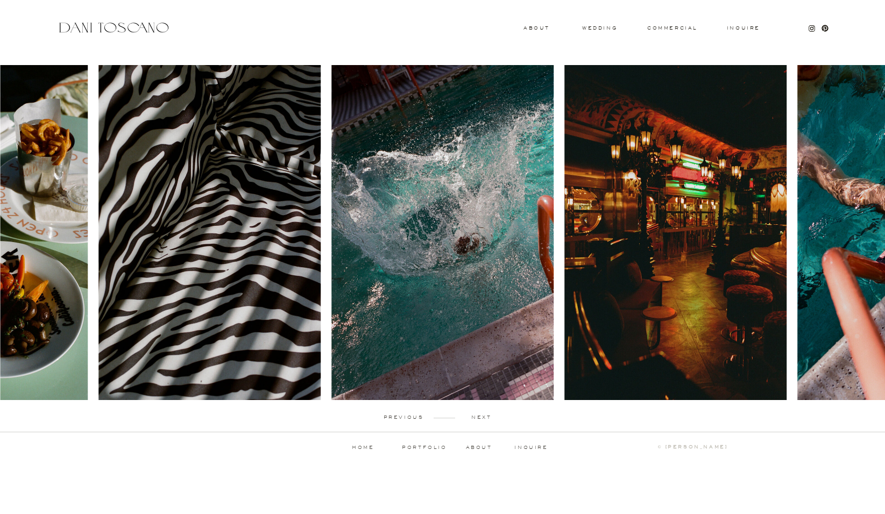
click at [476, 419] on p "next" at bounding box center [481, 417] width 53 height 5
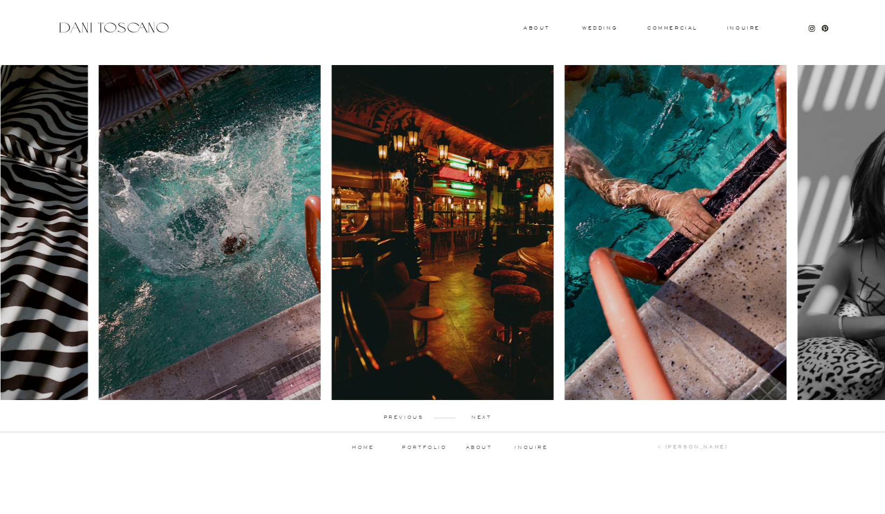
click at [476, 419] on p "next" at bounding box center [481, 417] width 53 height 5
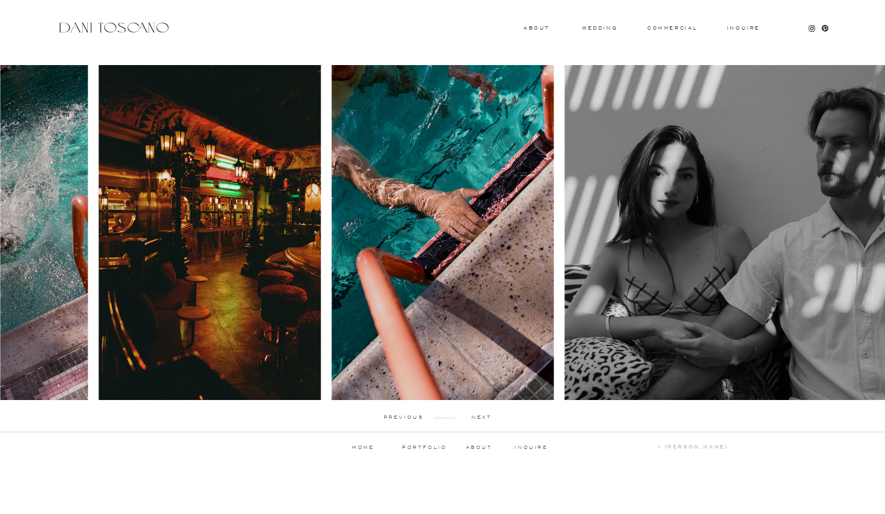
click at [476, 419] on p "next" at bounding box center [481, 417] width 53 height 5
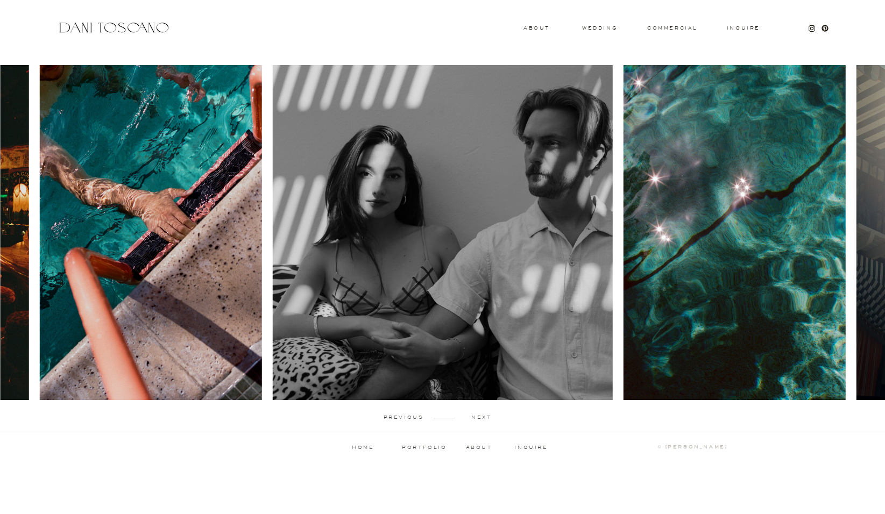
click at [476, 419] on p "next" at bounding box center [481, 417] width 53 height 5
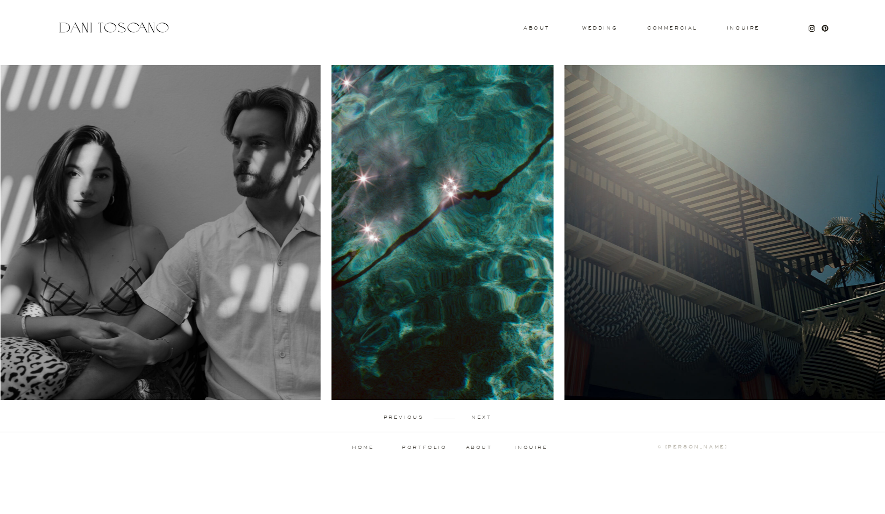
click at [476, 419] on p "next" at bounding box center [481, 417] width 53 height 5
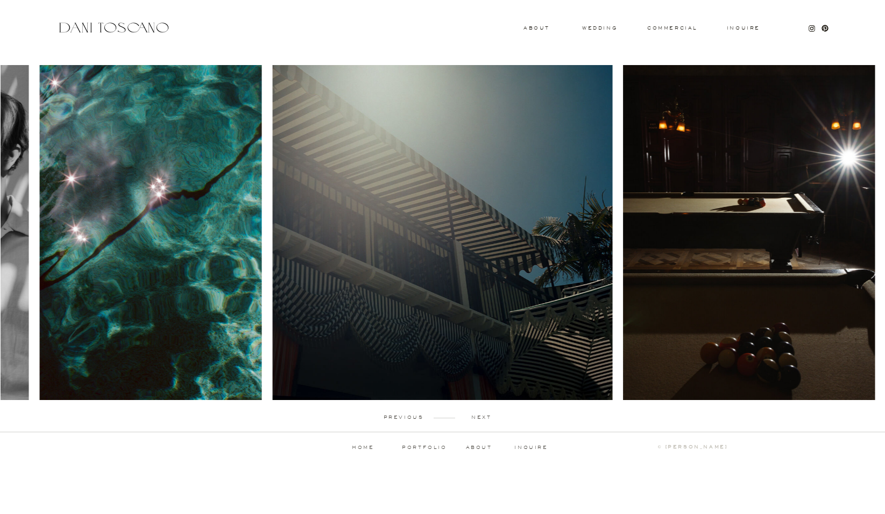
click at [476, 419] on p "next" at bounding box center [481, 417] width 53 height 5
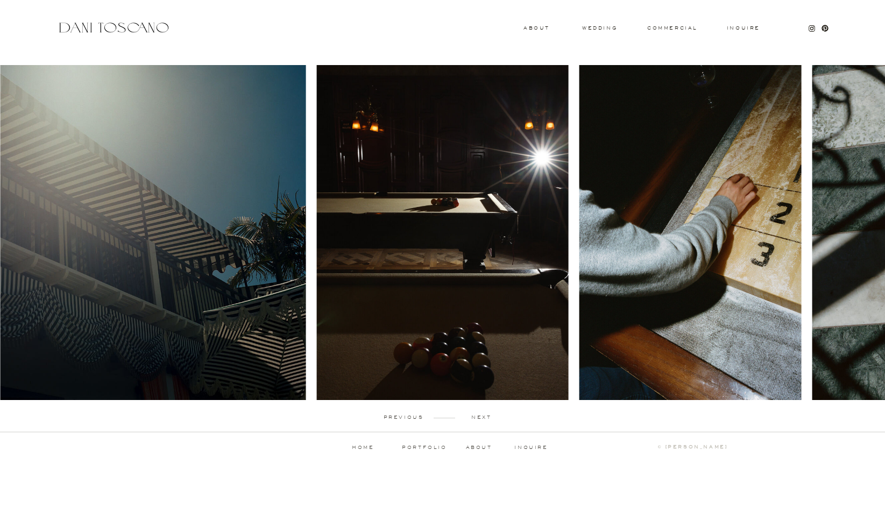
click at [476, 419] on p "next" at bounding box center [481, 417] width 53 height 5
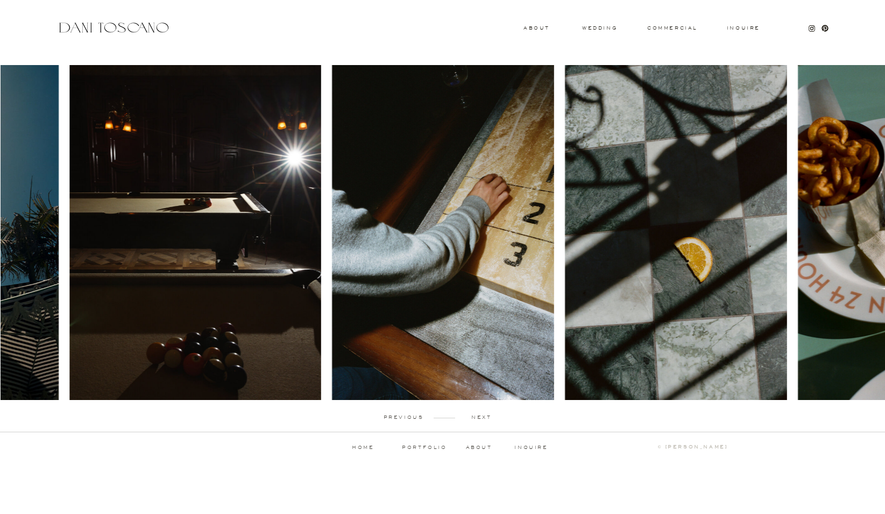
click at [476, 419] on p "next" at bounding box center [481, 417] width 53 height 5
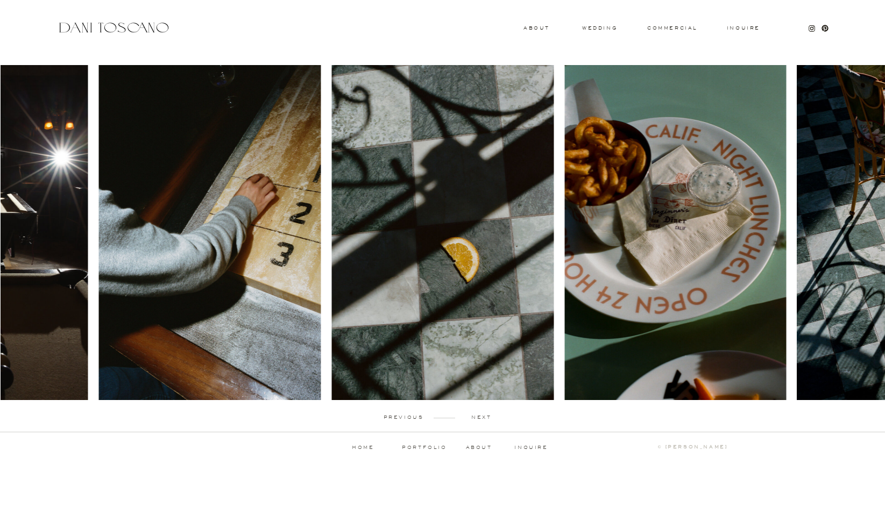
click at [476, 419] on p "next" at bounding box center [481, 417] width 53 height 5
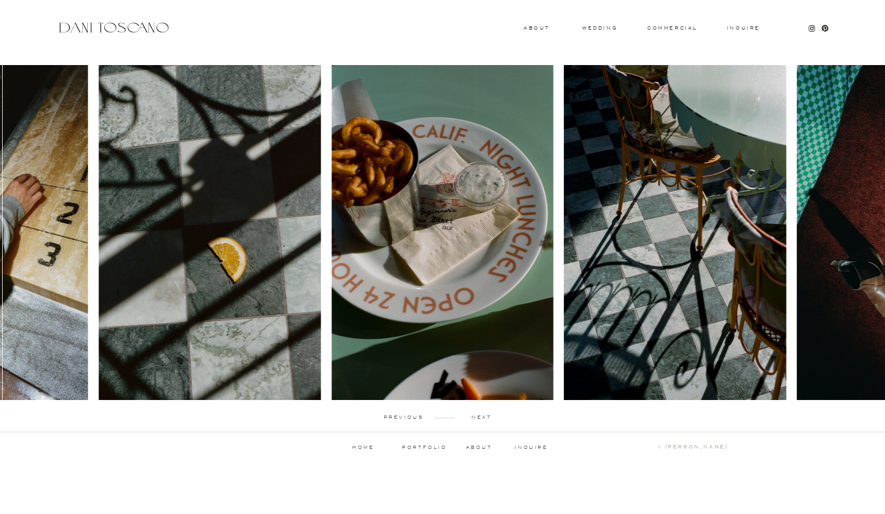
click at [476, 419] on p "next" at bounding box center [481, 417] width 53 height 5
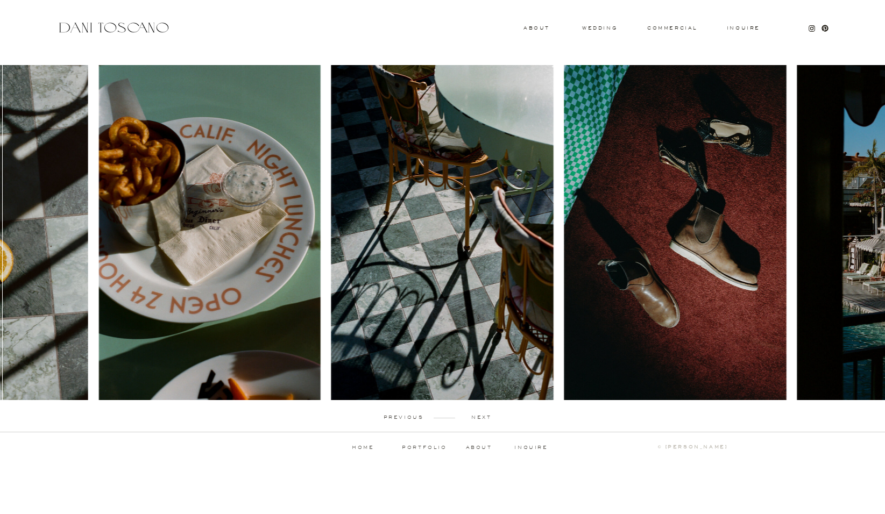
click at [476, 419] on p "next" at bounding box center [481, 417] width 53 height 5
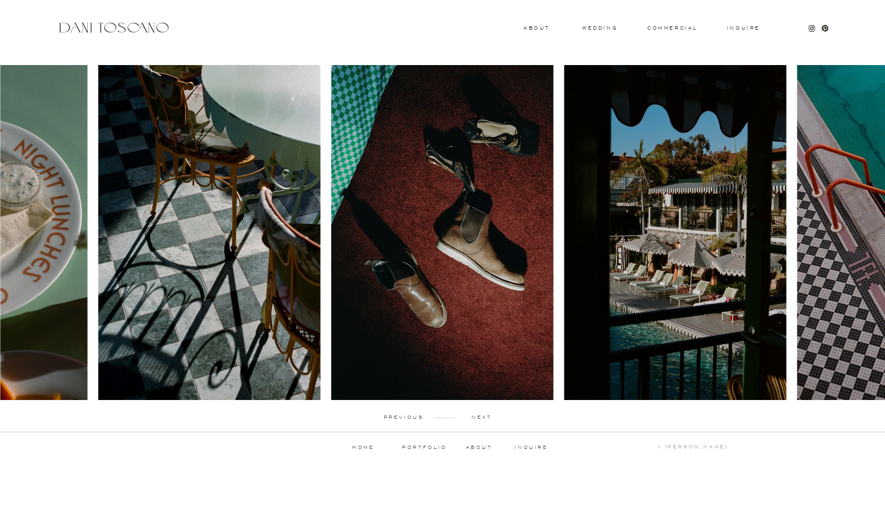
click at [476, 419] on p "next" at bounding box center [481, 417] width 53 height 5
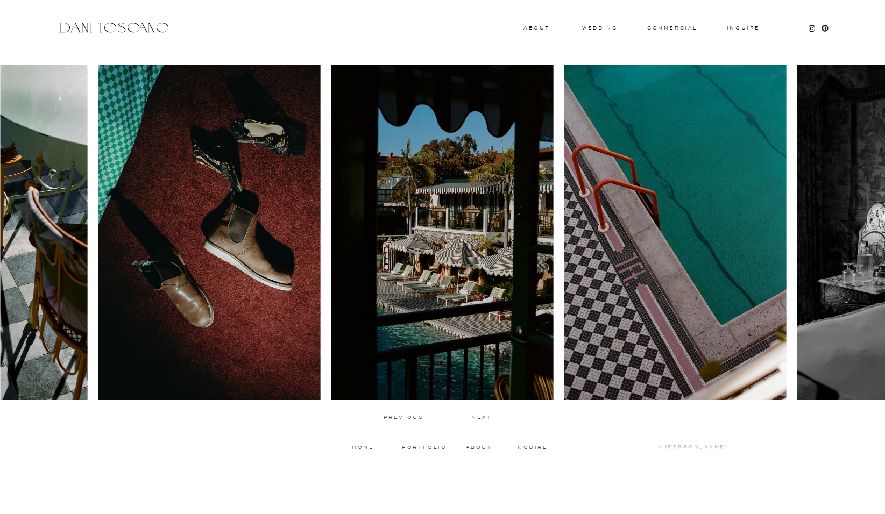
click at [476, 419] on p "next" at bounding box center [481, 417] width 53 height 5
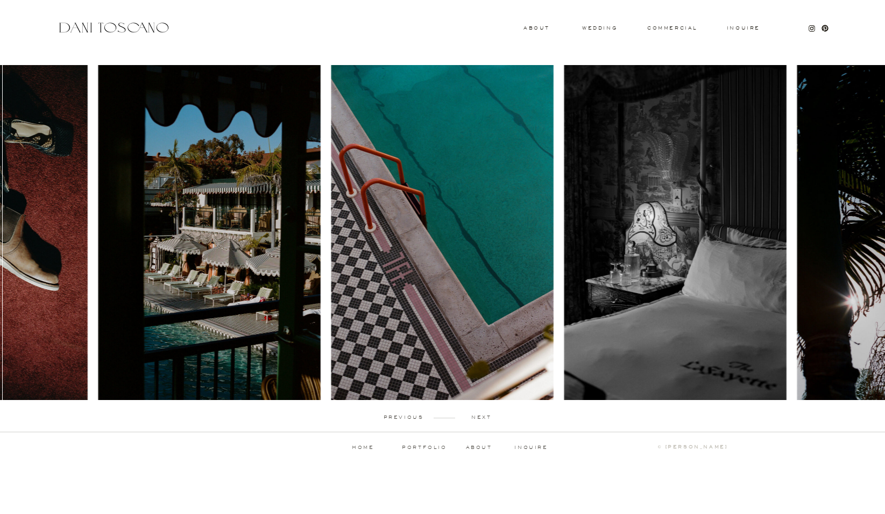
click at [476, 419] on p "next" at bounding box center [481, 417] width 53 height 5
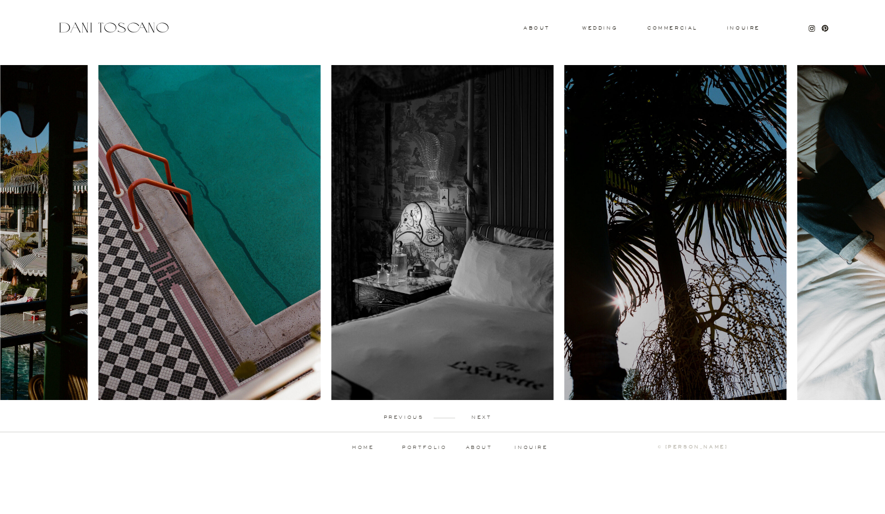
click at [476, 419] on p "next" at bounding box center [481, 417] width 53 height 5
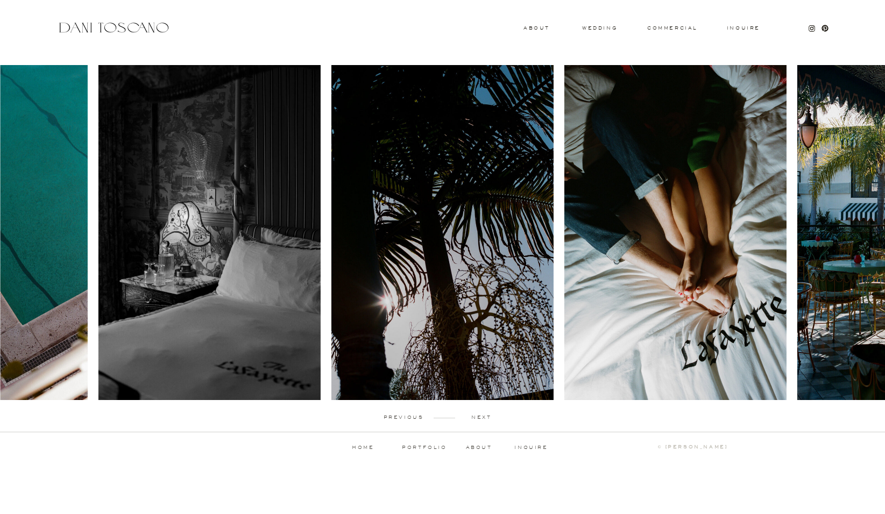
click at [476, 419] on p "next" at bounding box center [481, 417] width 53 height 5
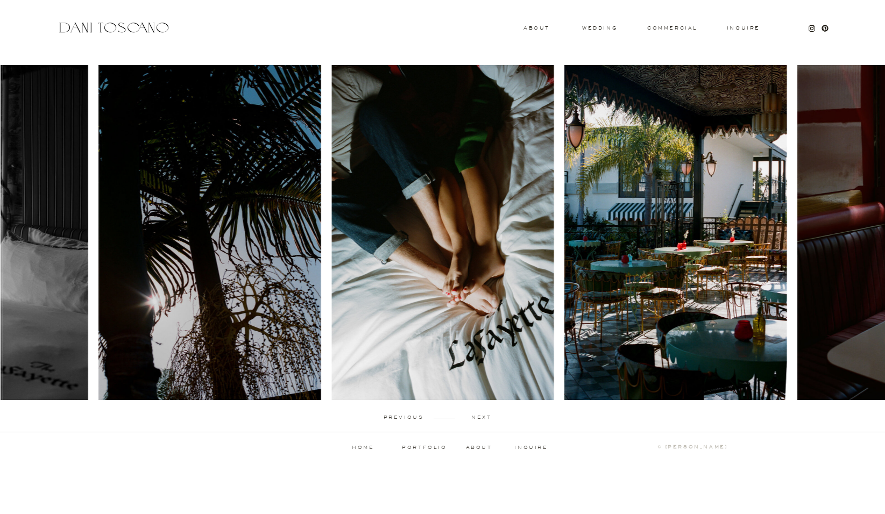
click at [476, 419] on p "next" at bounding box center [481, 417] width 53 height 5
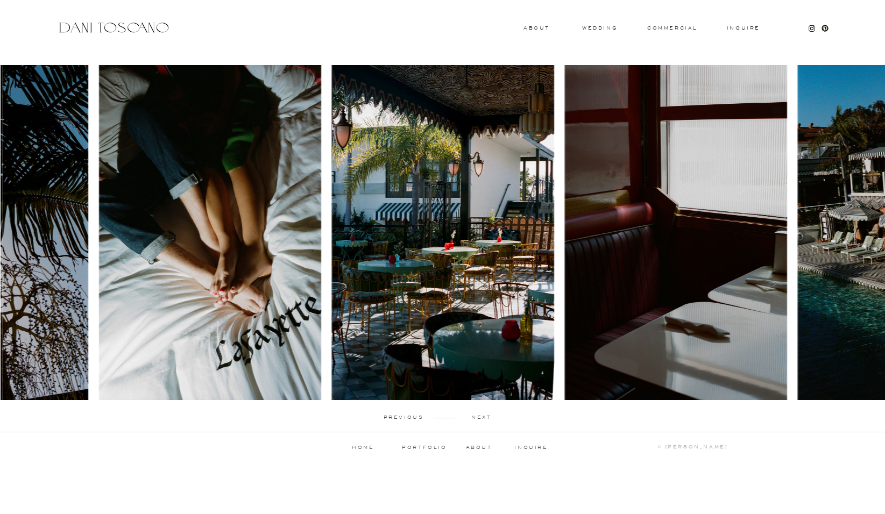
click at [476, 419] on p "next" at bounding box center [481, 417] width 53 height 5
